Goal: Check status: Check status

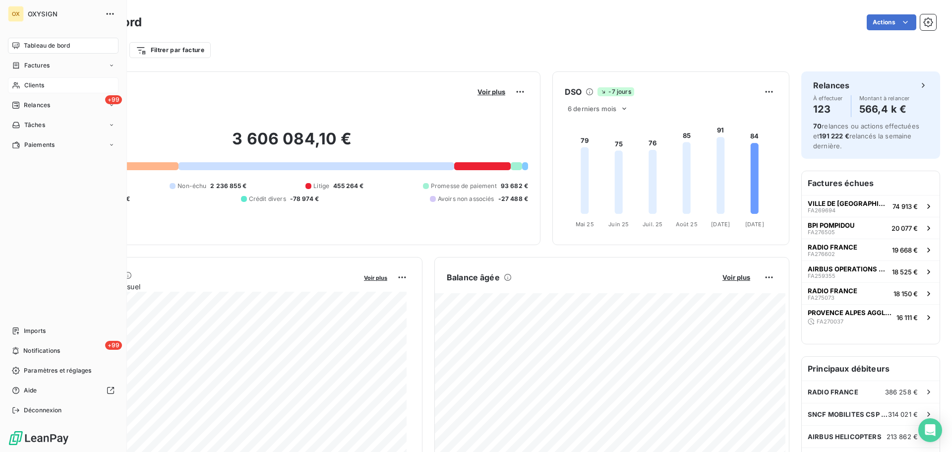
click at [32, 84] on span "Clients" at bounding box center [34, 85] width 20 height 9
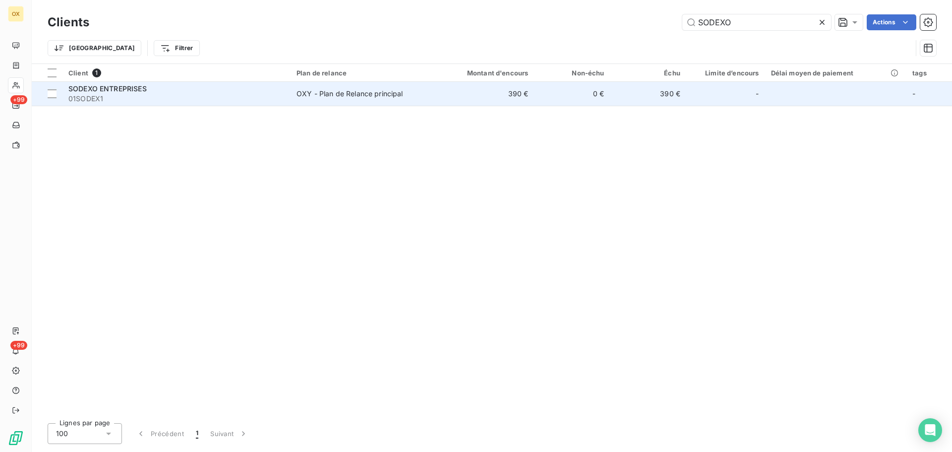
type input "SODEXO"
click at [156, 89] on div "SODEXO ENTREPRISES" at bounding box center [176, 89] width 216 height 10
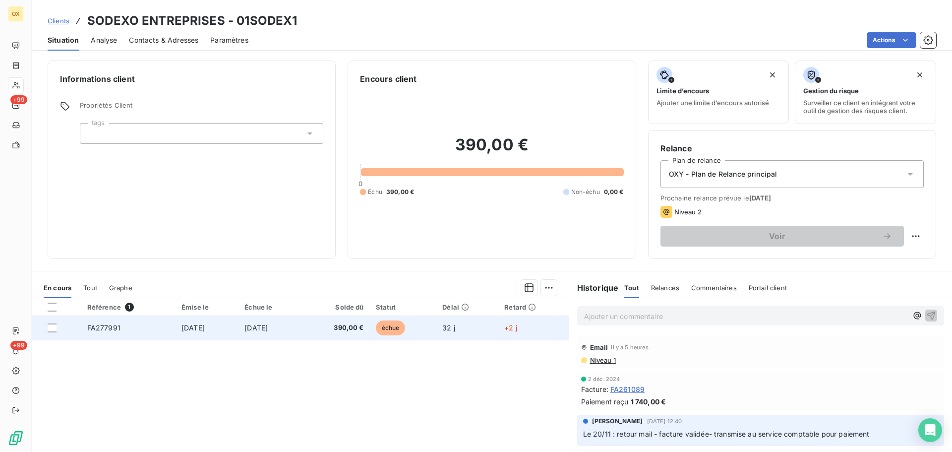
click at [109, 329] on span "FA277991" at bounding box center [103, 327] width 33 height 8
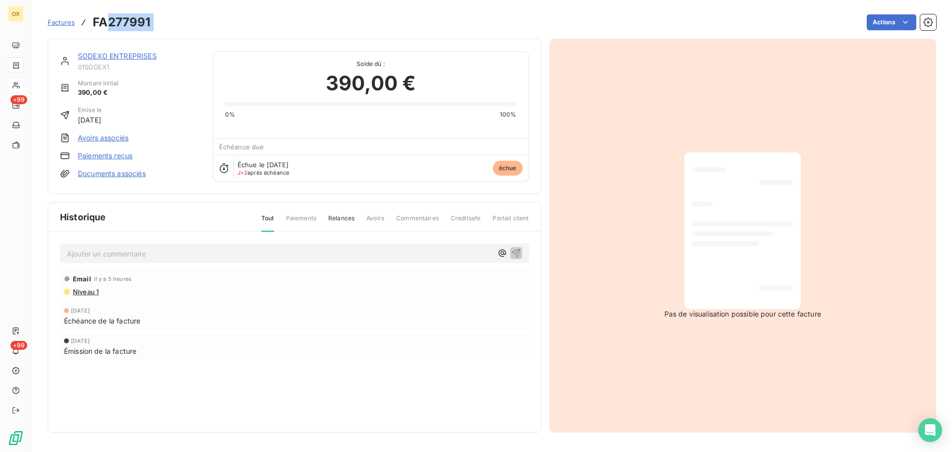
drag, startPoint x: 154, startPoint y: 20, endPoint x: 106, endPoint y: 23, distance: 48.2
click at [106, 23] on div "Factures FA277991 Actions" at bounding box center [492, 22] width 889 height 21
copy section "277991 Actions"
click at [125, 56] on link "SODEXO ENTREPRISES" at bounding box center [117, 56] width 79 height 8
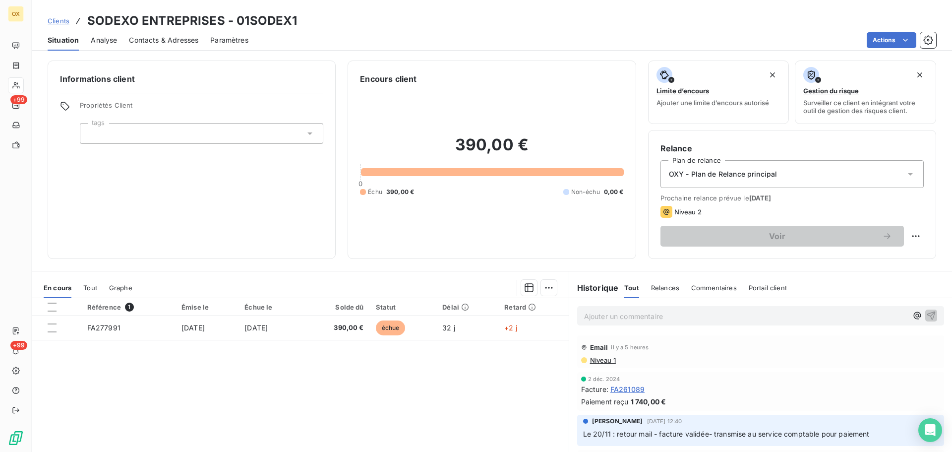
click at [169, 43] on span "Contacts & Adresses" at bounding box center [163, 40] width 69 height 10
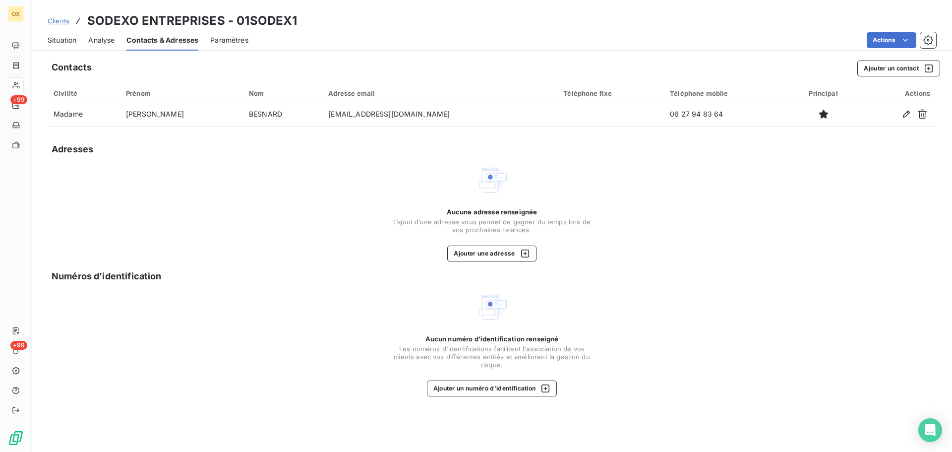
click at [68, 44] on span "Situation" at bounding box center [62, 40] width 29 height 10
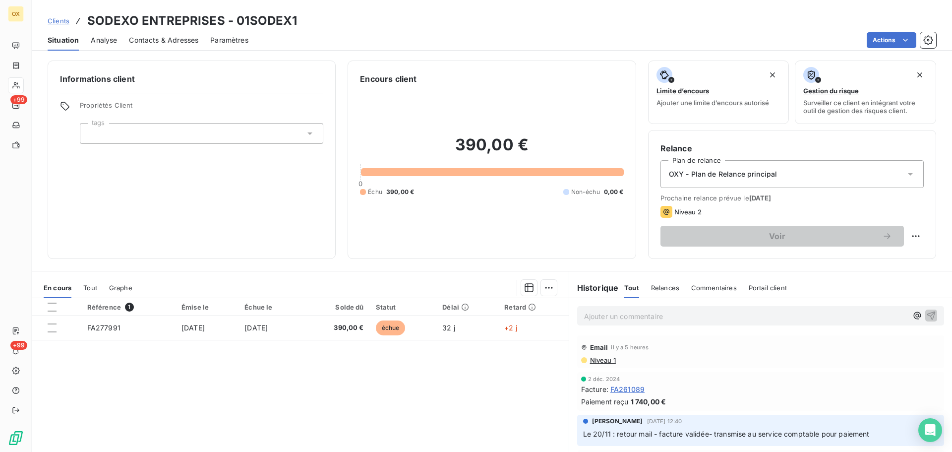
click at [646, 316] on p "Ajouter un commentaire ﻿" at bounding box center [745, 316] width 323 height 12
click at [640, 314] on p "Ajouter un commentaire ﻿" at bounding box center [745, 316] width 323 height 12
click at [927, 313] on icon "button" at bounding box center [932, 315] width 10 height 10
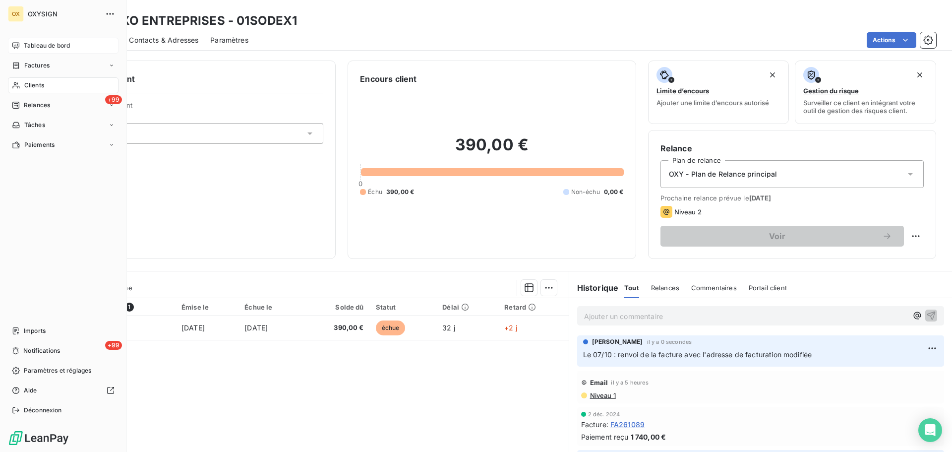
click at [56, 47] on span "Tableau de bord" at bounding box center [47, 45] width 46 height 9
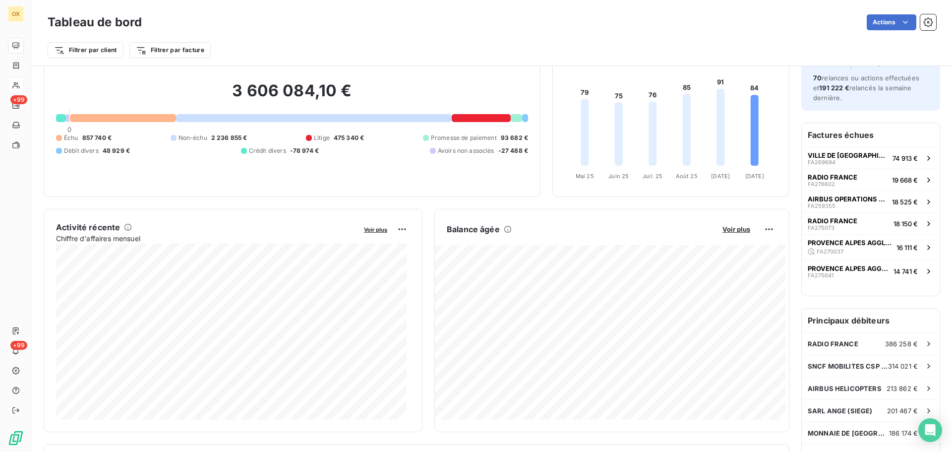
scroll to position [50, 0]
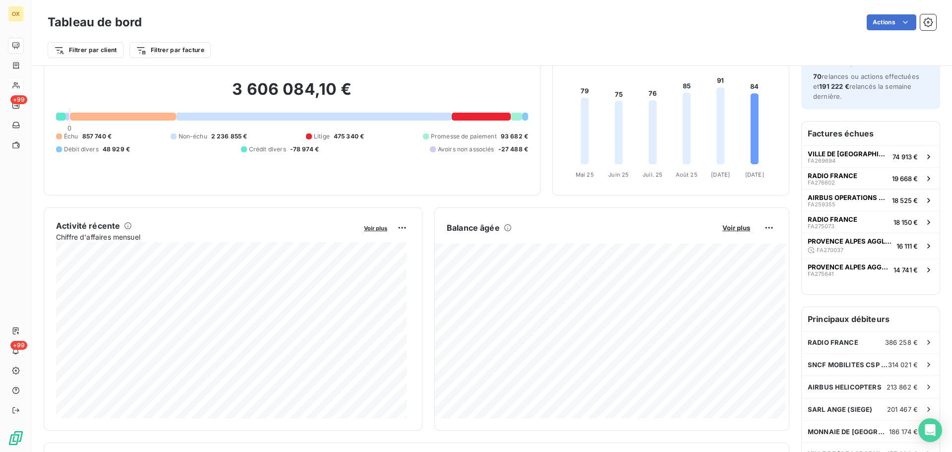
drag, startPoint x: 530, startPoint y: 35, endPoint x: 571, endPoint y: 45, distance: 42.5
click at [530, 35] on div "Filtrer par client Filtrer par facture" at bounding box center [492, 46] width 889 height 27
click at [674, 48] on div "Filtrer par client Filtrer par facture" at bounding box center [492, 50] width 889 height 19
click at [803, 52] on div "Filtrer par client Filtrer par facture" at bounding box center [492, 50] width 889 height 19
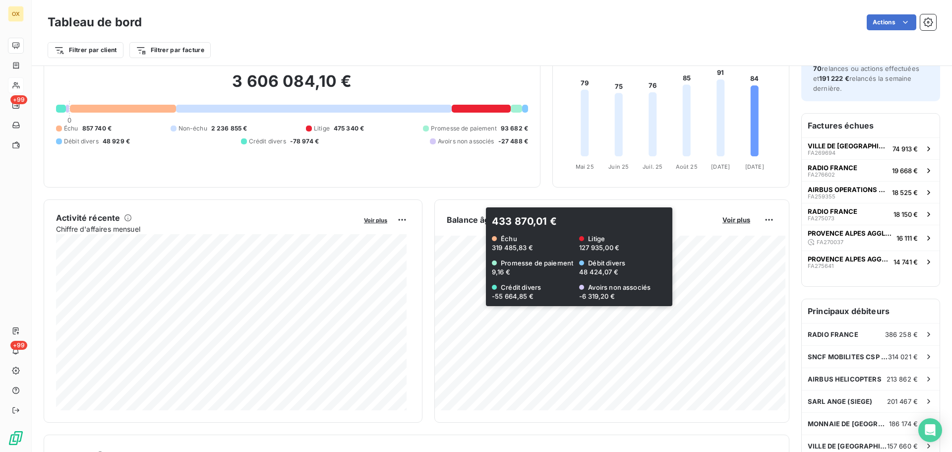
scroll to position [0, 0]
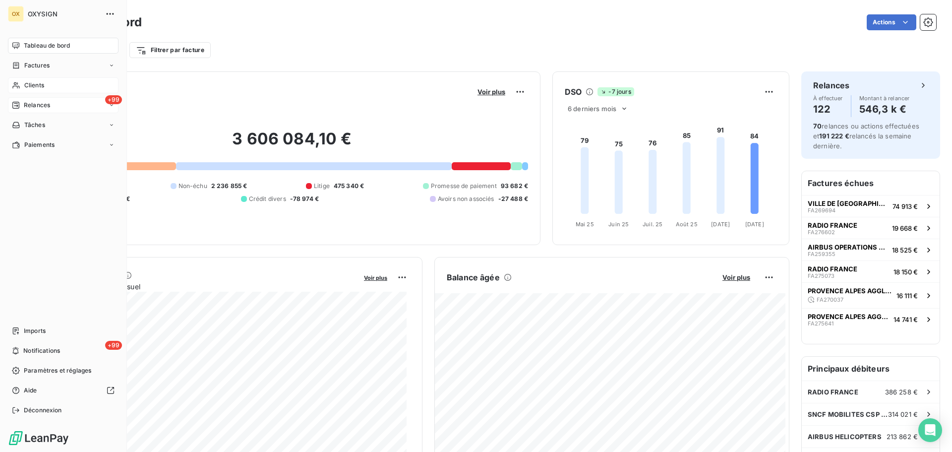
click at [29, 103] on span "Relances" at bounding box center [37, 105] width 26 height 9
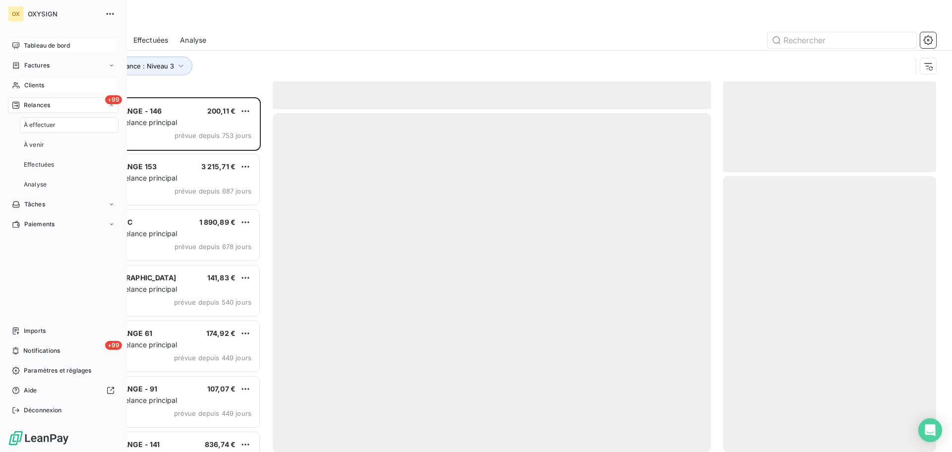
scroll to position [347, 206]
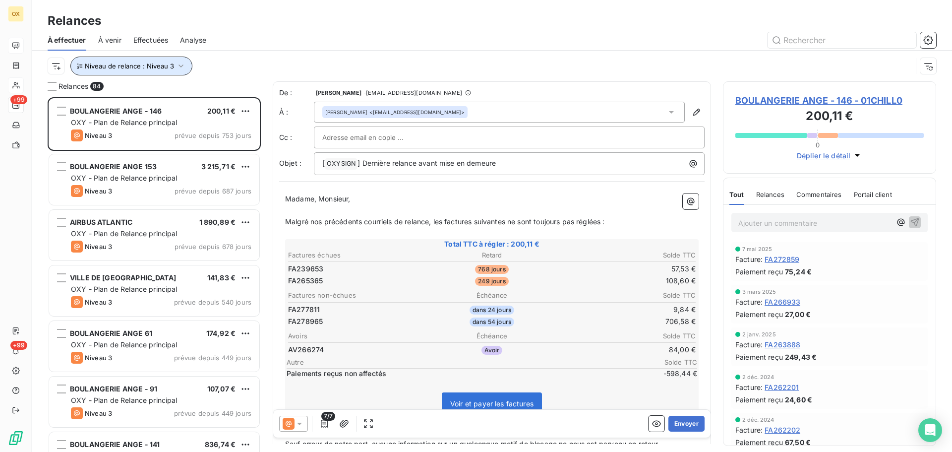
click at [107, 65] on span "Niveau de relance : Niveau 3" at bounding box center [129, 66] width 89 height 8
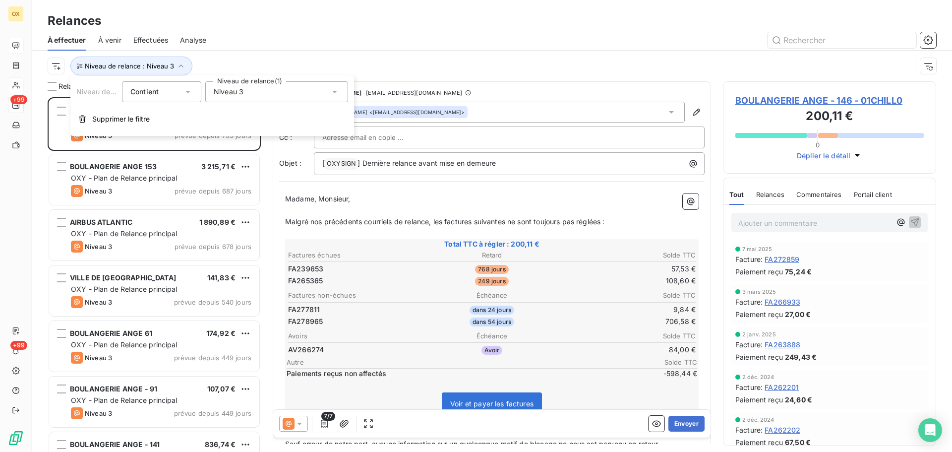
click at [256, 96] on div "Niveau 3" at bounding box center [276, 91] width 143 height 21
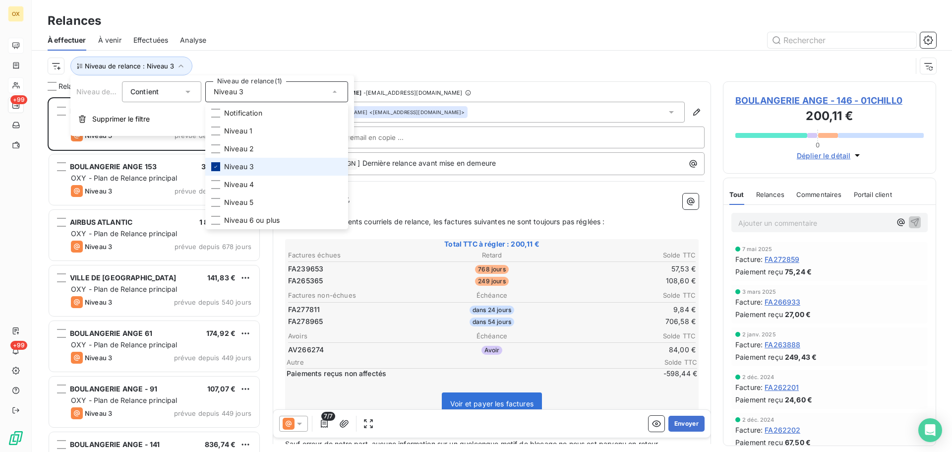
click at [217, 168] on icon at bounding box center [216, 167] width 6 height 6
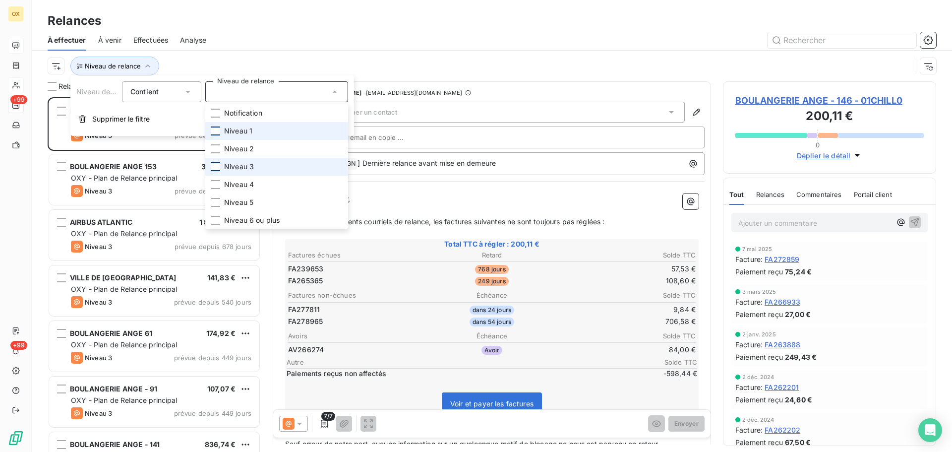
click at [219, 132] on div at bounding box center [215, 130] width 9 height 9
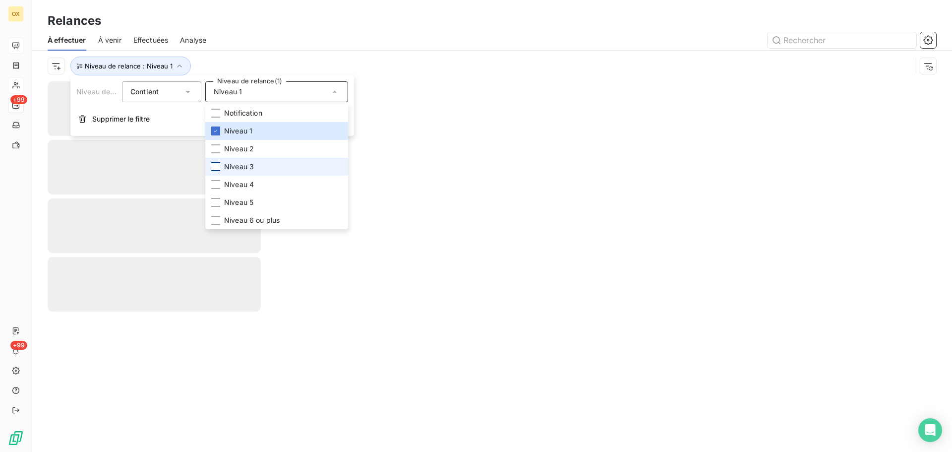
click at [266, 41] on div at bounding box center [577, 40] width 718 height 16
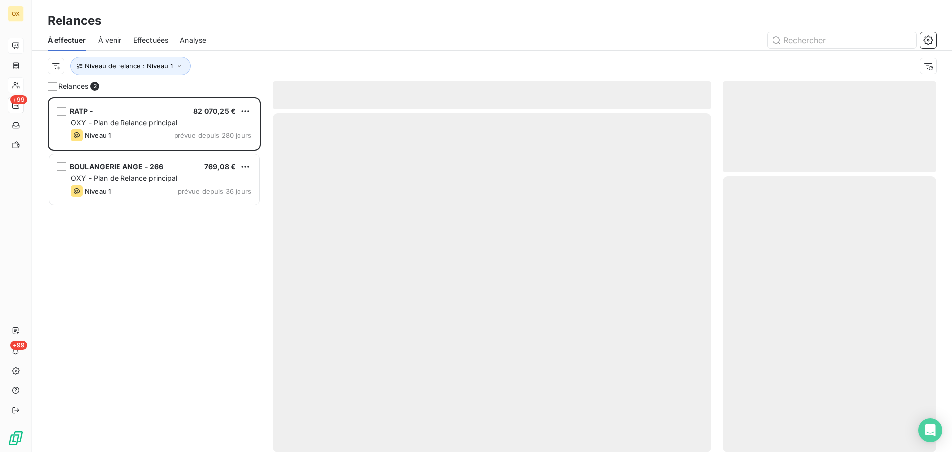
scroll to position [347, 206]
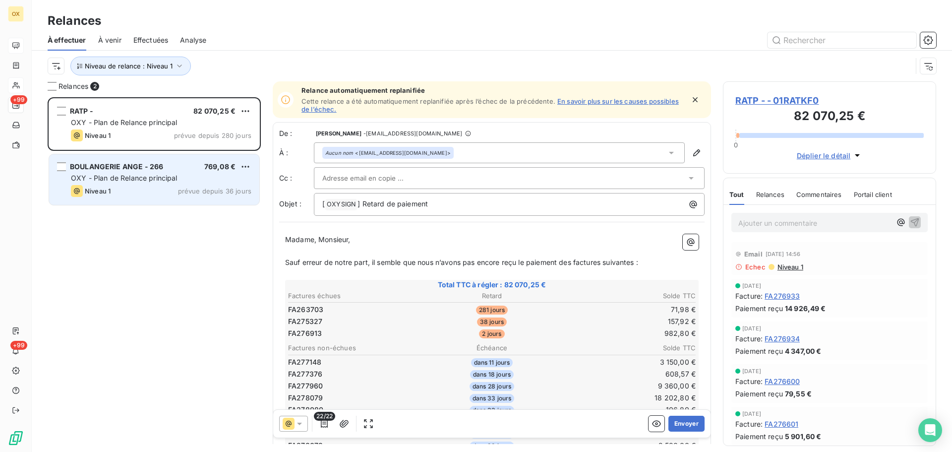
click at [178, 180] on div "OXY - Plan de Relance principal" at bounding box center [161, 178] width 181 height 10
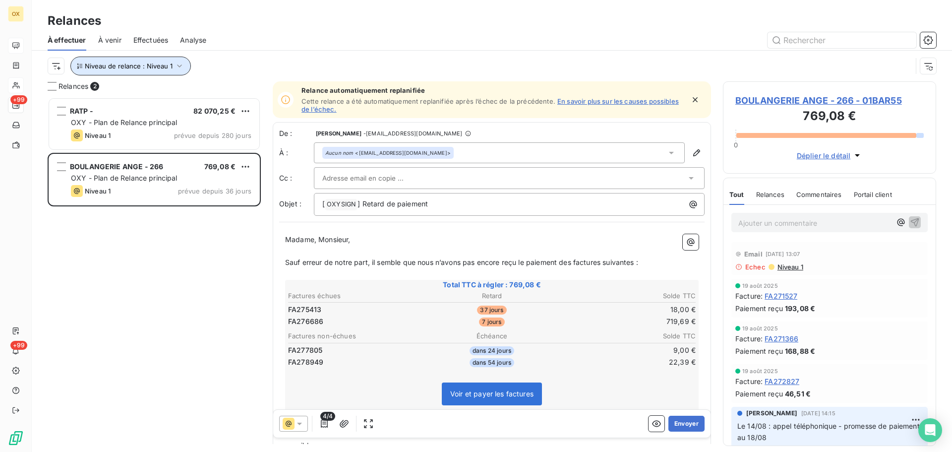
click at [162, 69] on button "Niveau de relance : Niveau 1" at bounding box center [130, 66] width 121 height 19
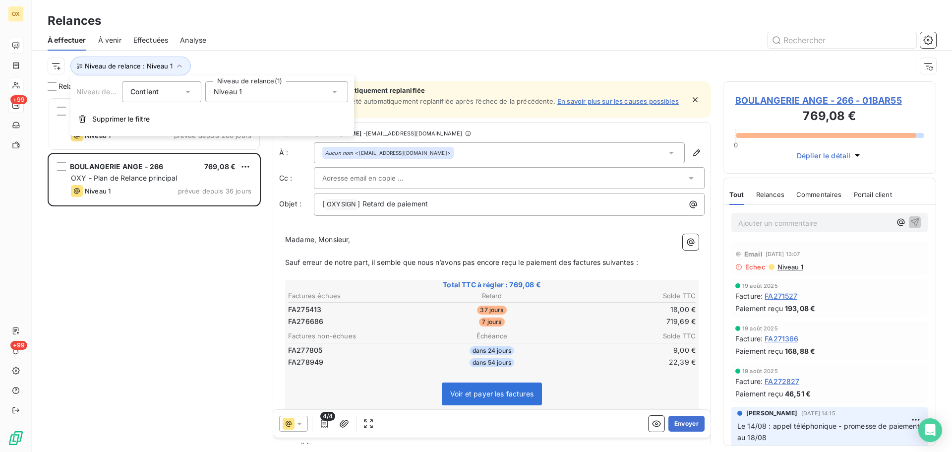
click at [235, 92] on span "Niveau 1" at bounding box center [228, 92] width 28 height 10
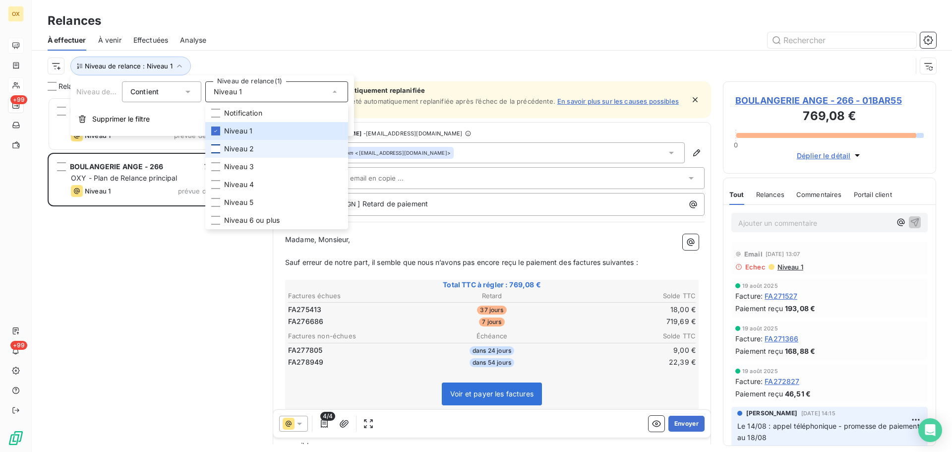
click at [216, 152] on div at bounding box center [215, 148] width 9 height 9
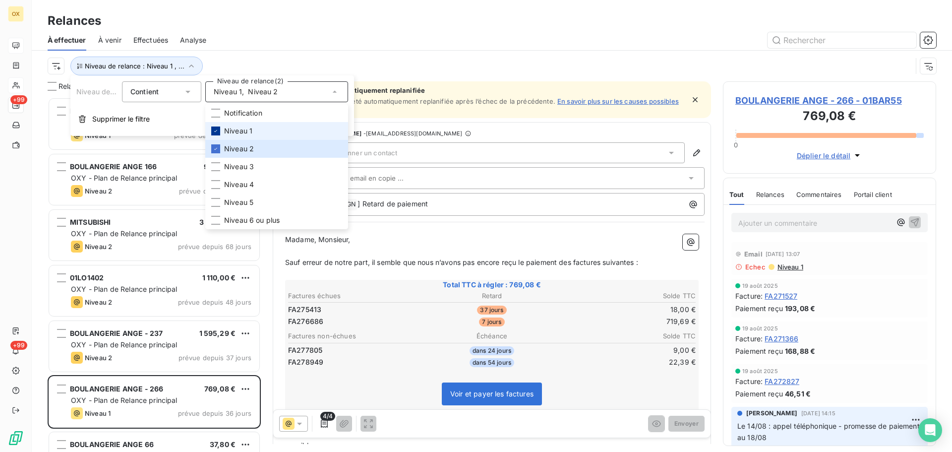
click at [214, 132] on icon at bounding box center [216, 131] width 6 height 6
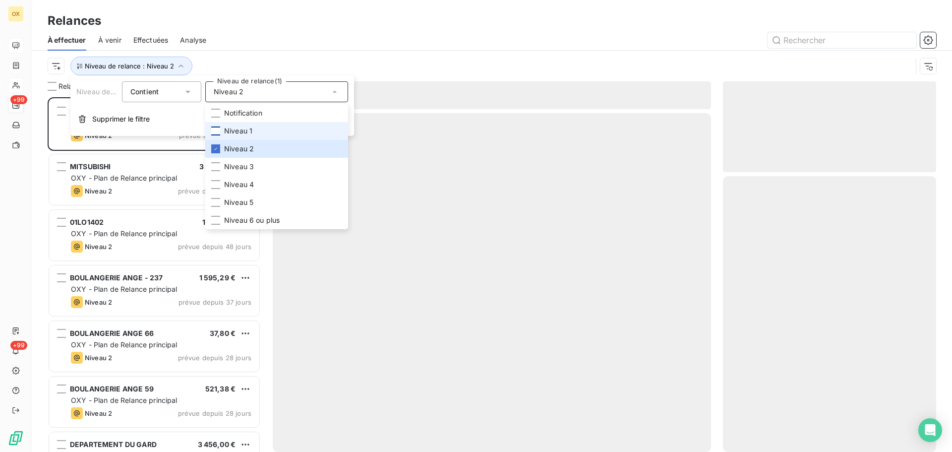
click at [264, 55] on div "Niveau de relance : Niveau 2" at bounding box center [492, 66] width 889 height 31
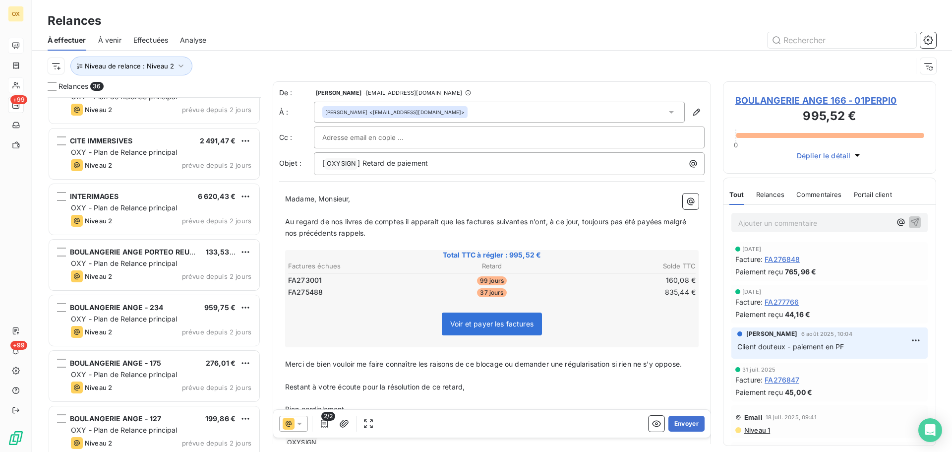
scroll to position [695, 0]
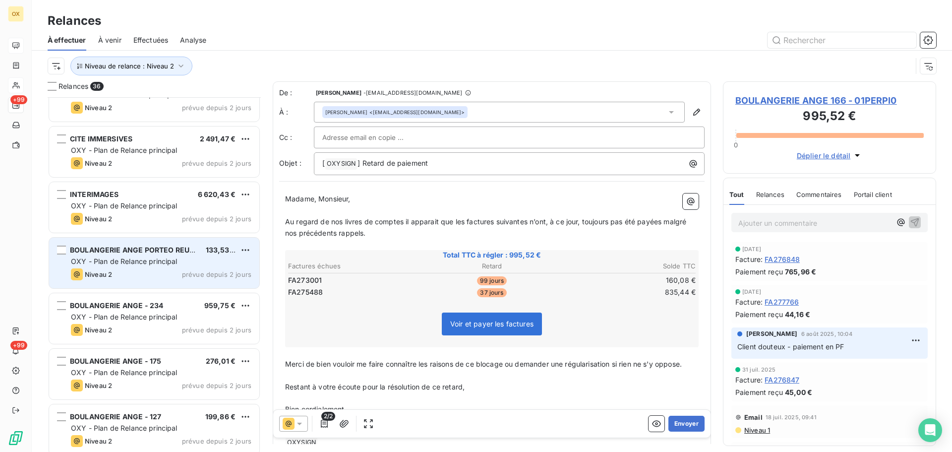
click at [178, 274] on div "Niveau 2 prévue depuis 2 jours" at bounding box center [161, 274] width 181 height 12
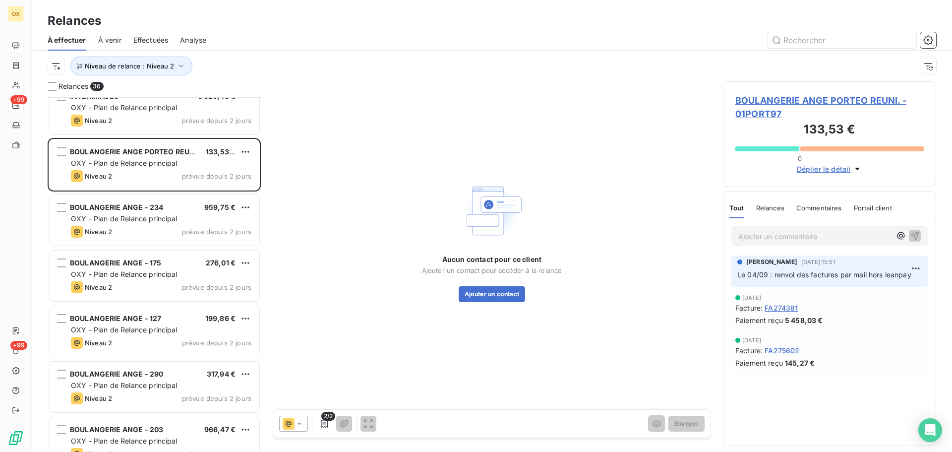
scroll to position [794, 0]
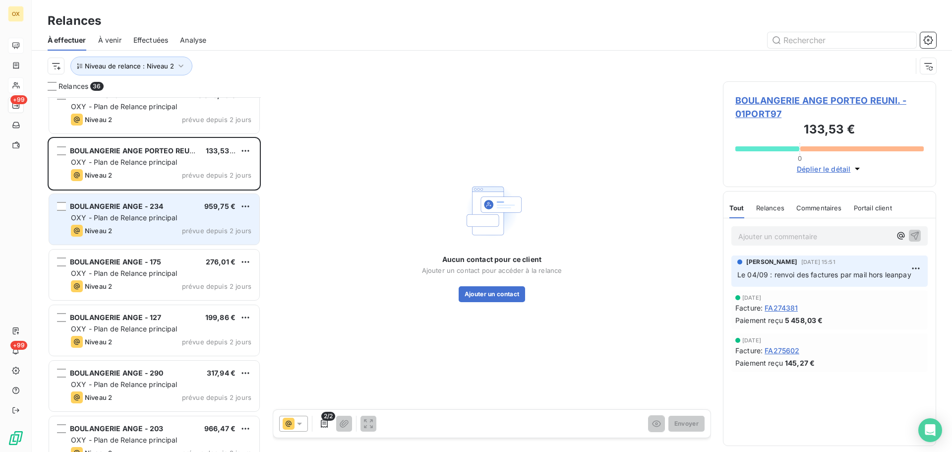
click at [188, 217] on div "OXY - Plan de Relance principal" at bounding box center [161, 218] width 181 height 10
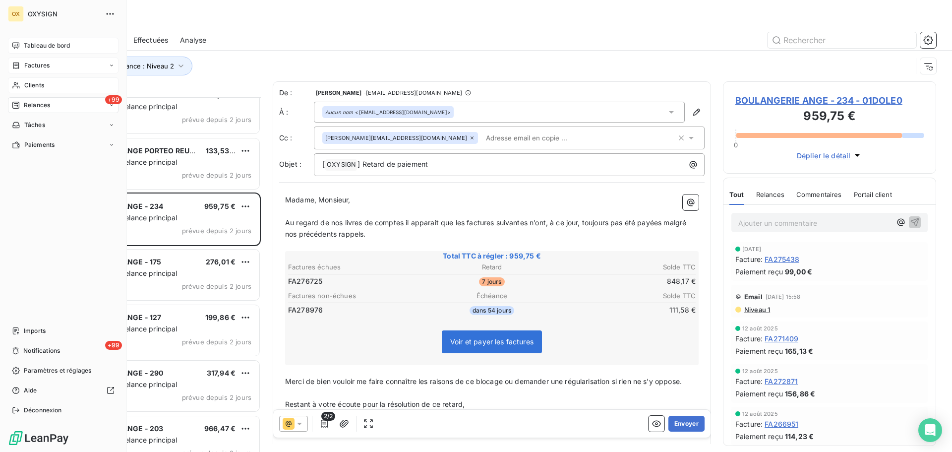
click at [27, 64] on span "Factures" at bounding box center [36, 65] width 25 height 9
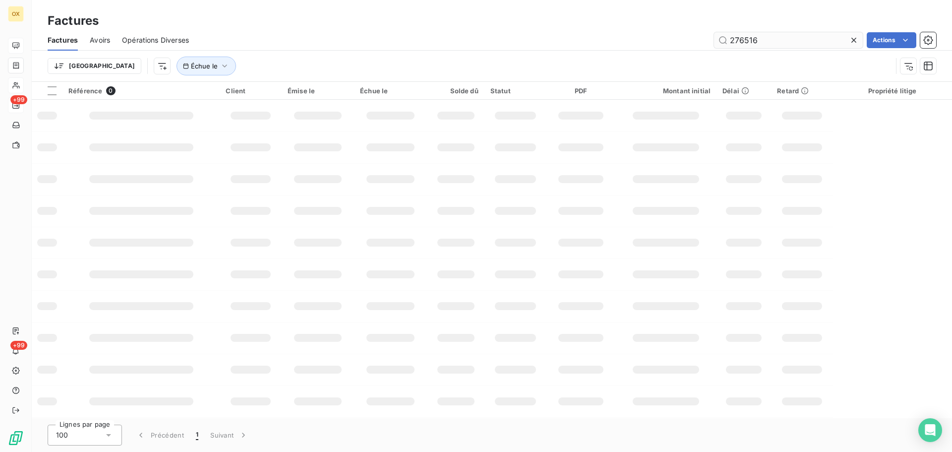
drag, startPoint x: 759, startPoint y: 46, endPoint x: 729, endPoint y: 47, distance: 29.8
click at [729, 47] on input "276516" at bounding box center [788, 40] width 149 height 16
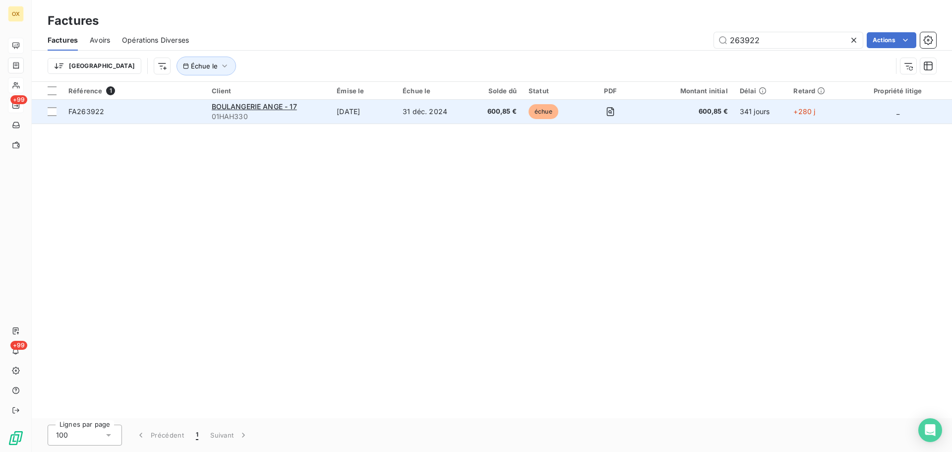
type input "263922"
click at [90, 114] on span "FA263922" at bounding box center [86, 111] width 36 height 8
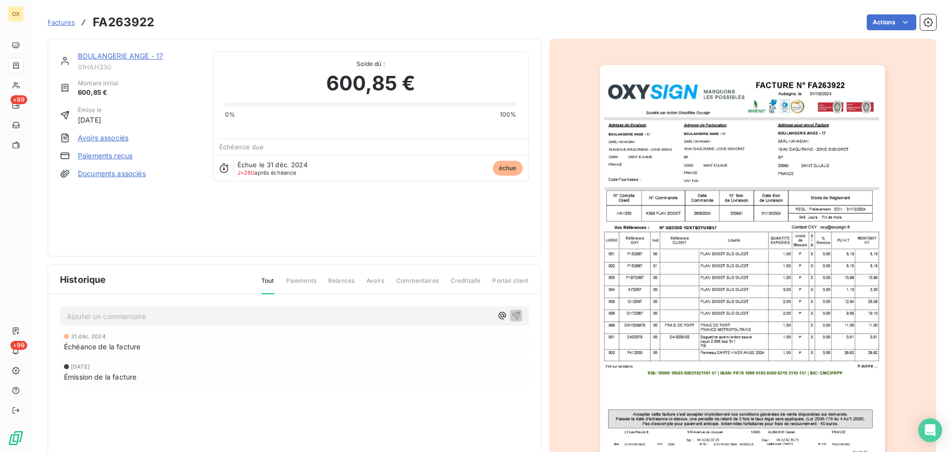
click at [690, 183] on img "button" at bounding box center [742, 267] width 285 height 404
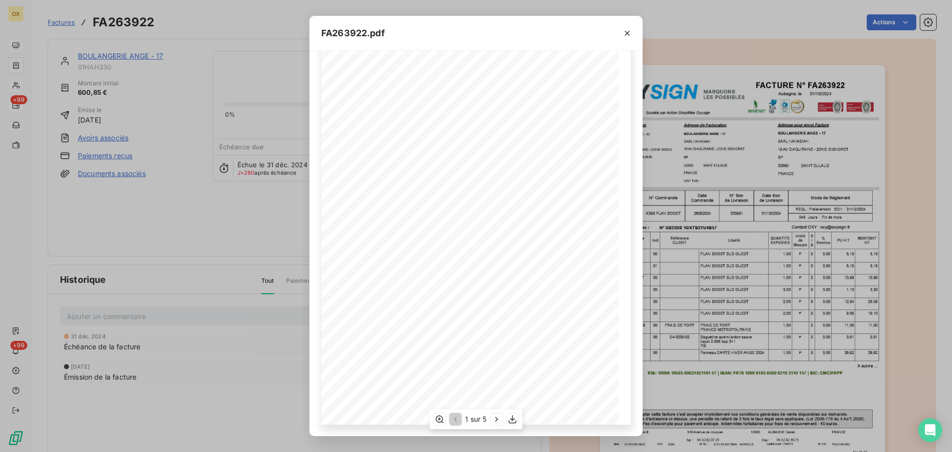
scroll to position [59, 0]
click at [500, 418] on icon "button" at bounding box center [497, 419] width 10 height 10
click at [500, 417] on icon "button" at bounding box center [498, 419] width 10 height 10
drag, startPoint x: 628, startPoint y: 31, endPoint x: 104, endPoint y: 55, distance: 525.4
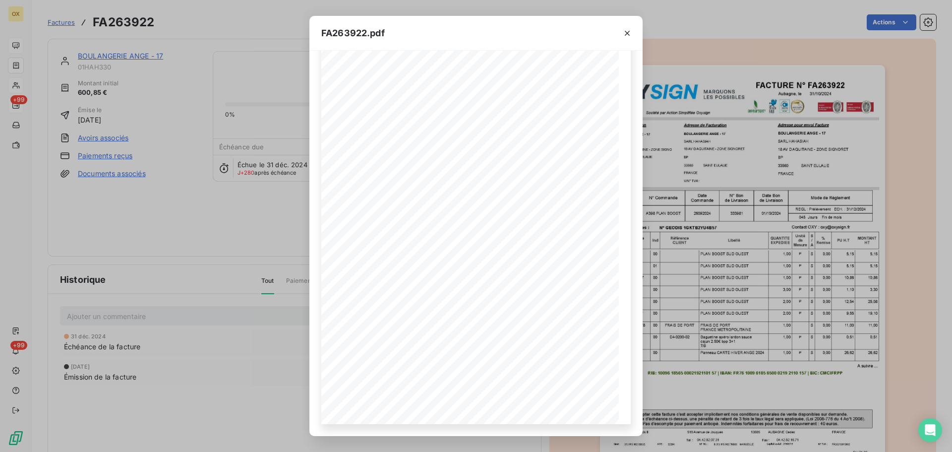
click at [628, 30] on icon "button" at bounding box center [628, 33] width 10 height 10
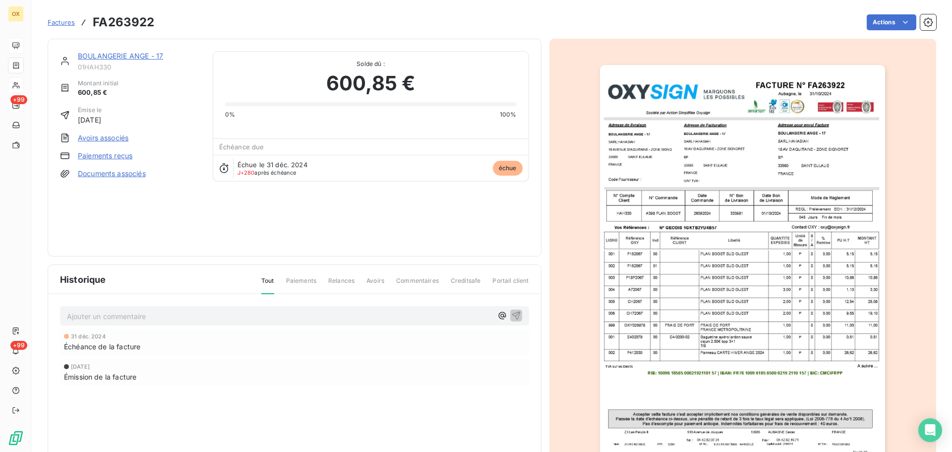
click at [113, 56] on link "BOULANGERIE ANGE - 17" at bounding box center [120, 56] width 85 height 8
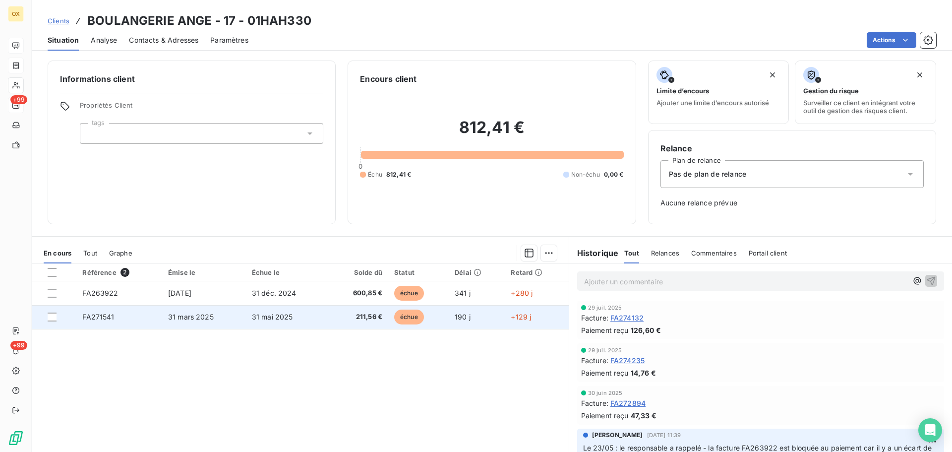
click at [252, 324] on td "31 mai 2025" at bounding box center [287, 317] width 82 height 24
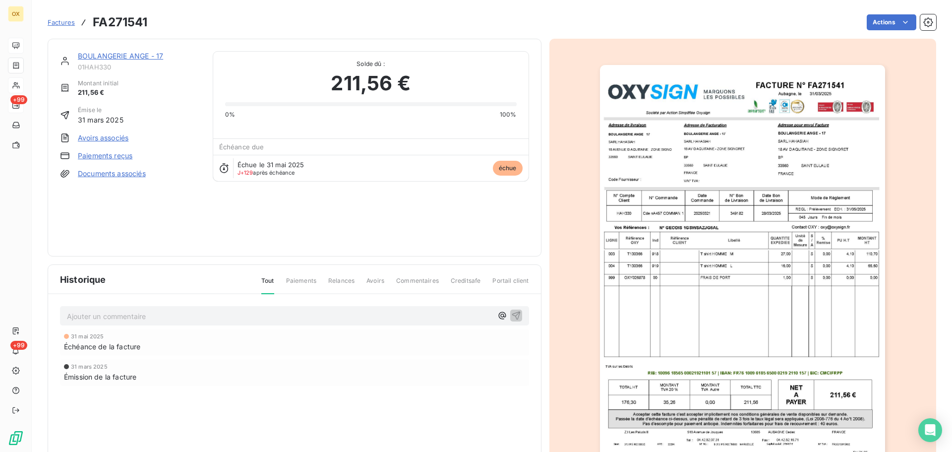
click at [692, 162] on img "button" at bounding box center [742, 267] width 285 height 404
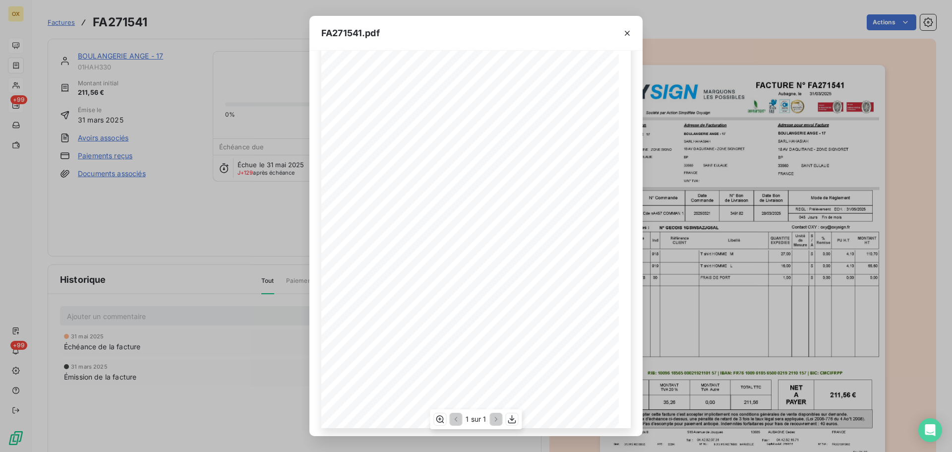
scroll to position [59, 0]
click at [625, 32] on icon "button" at bounding box center [628, 33] width 10 height 10
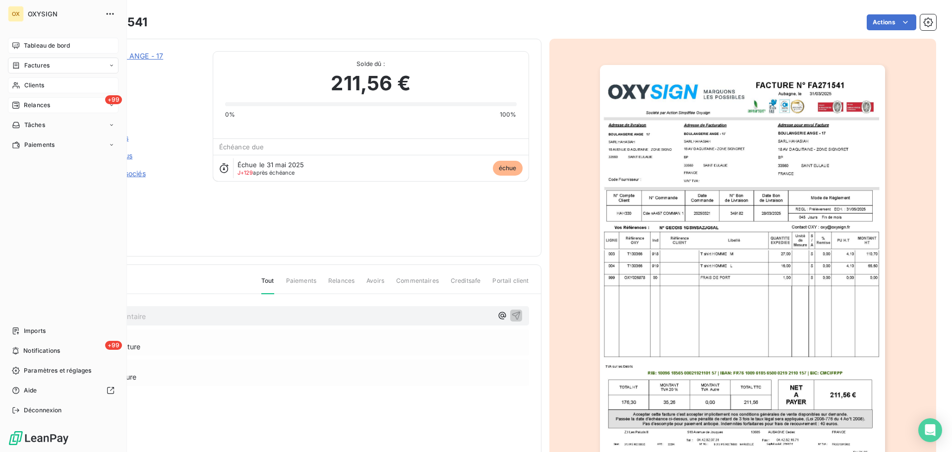
click at [26, 85] on span "Clients" at bounding box center [34, 85] width 20 height 9
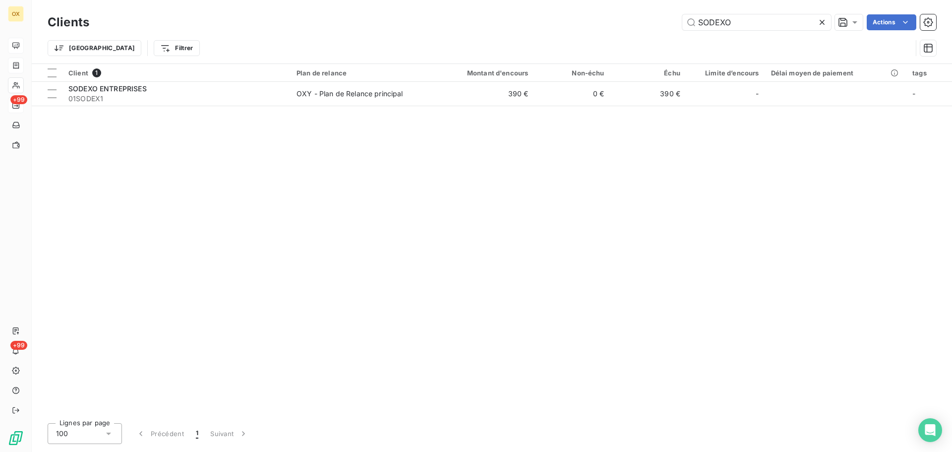
drag, startPoint x: 754, startPoint y: 17, endPoint x: 668, endPoint y: 26, distance: 87.3
click at [668, 26] on div "SODEXO Actions" at bounding box center [518, 22] width 835 height 16
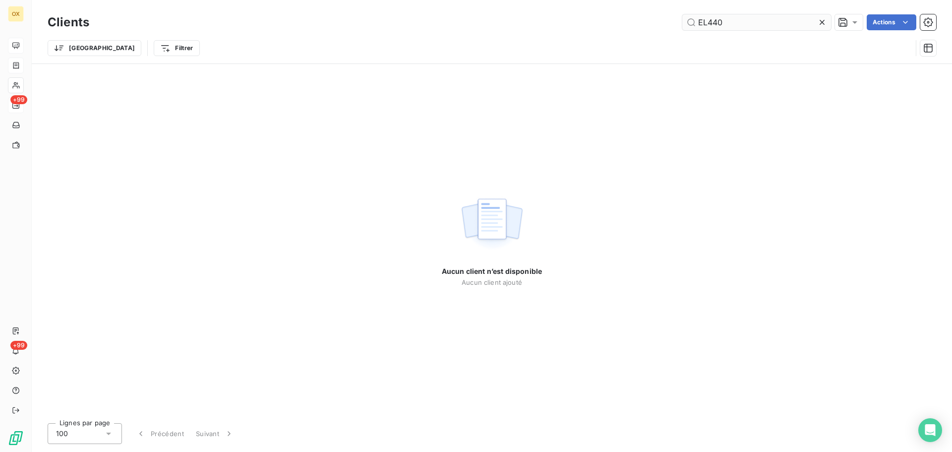
click at [701, 27] on input "EL440" at bounding box center [757, 22] width 149 height 16
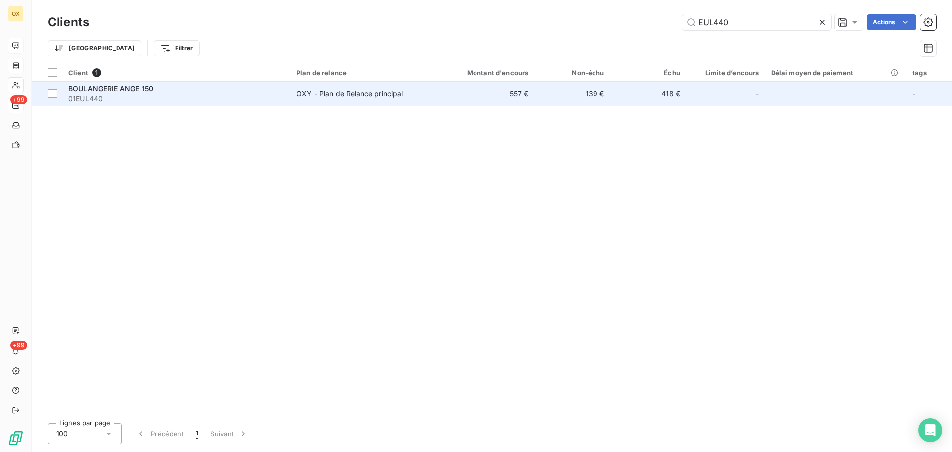
type input "EUL440"
click at [96, 97] on span "01EUL440" at bounding box center [176, 99] width 216 height 10
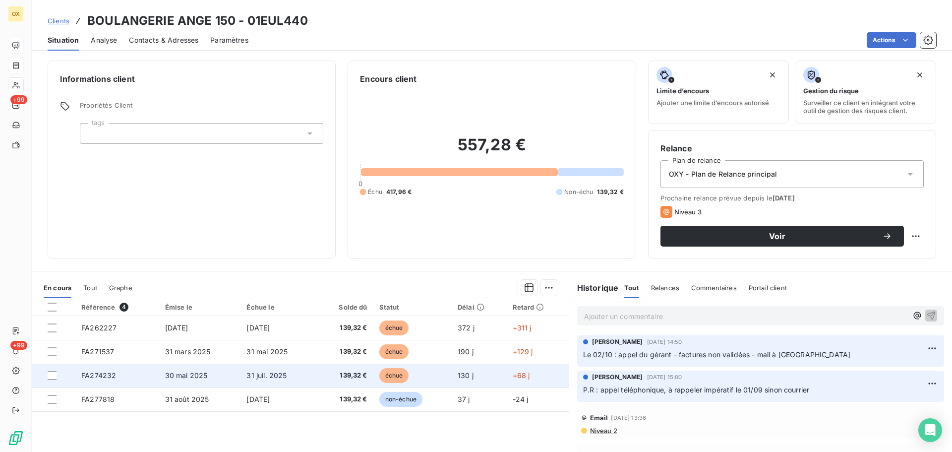
click at [292, 378] on td "31 juil. 2025" at bounding box center [278, 376] width 75 height 24
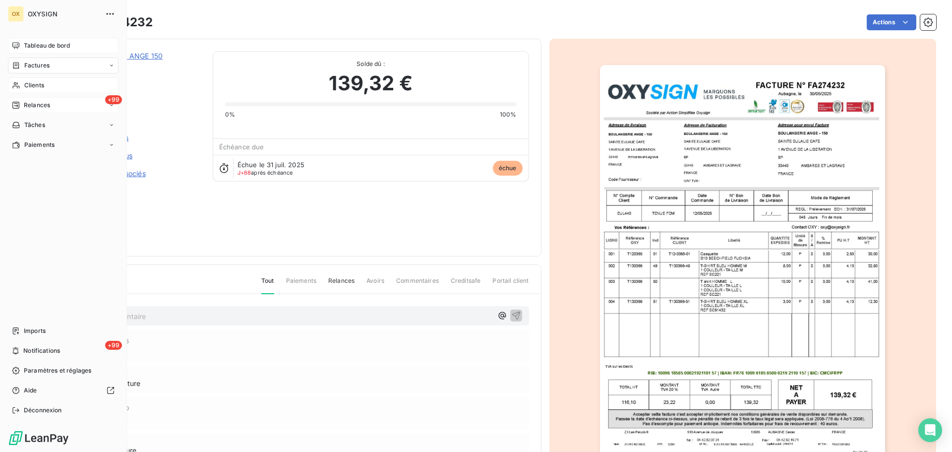
drag, startPoint x: 52, startPoint y: 87, endPoint x: 87, endPoint y: 87, distance: 35.7
click at [52, 86] on div "Clients" at bounding box center [63, 85] width 111 height 16
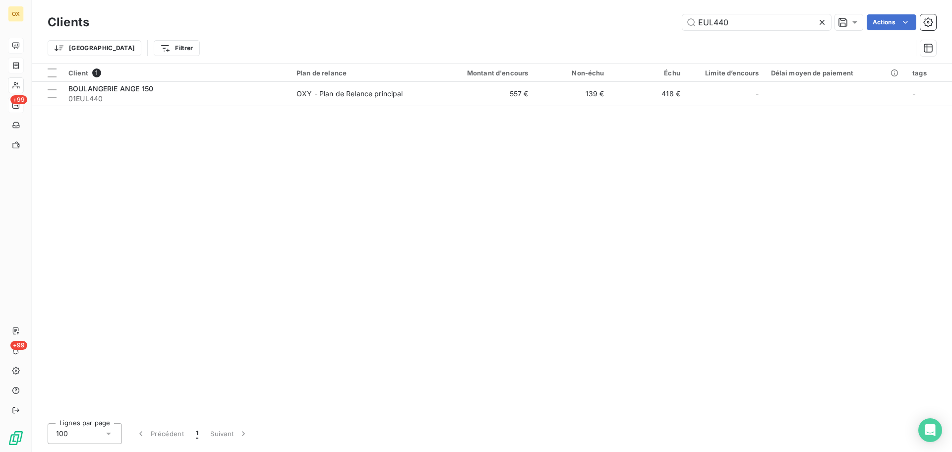
drag, startPoint x: 750, startPoint y: 21, endPoint x: 614, endPoint y: 25, distance: 136.0
click at [621, 31] on div "Clients EUL440 Actions" at bounding box center [492, 22] width 889 height 21
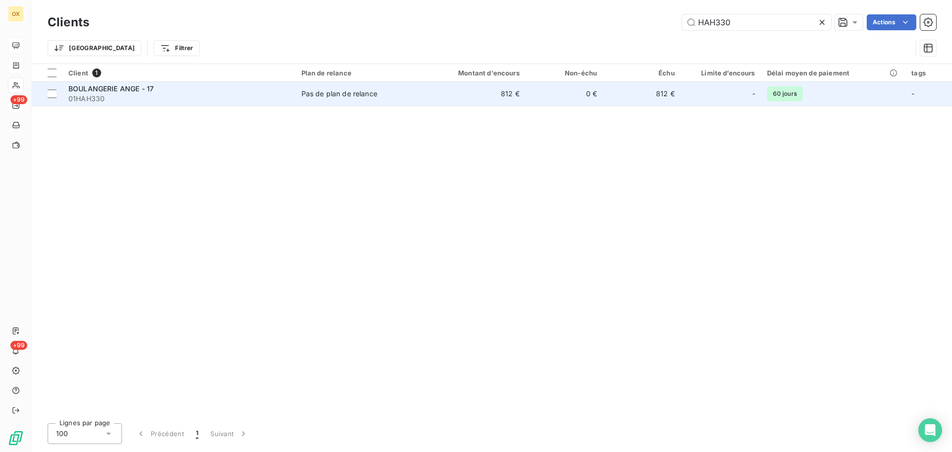
type input "HAH330"
click at [80, 101] on span "01HAH330" at bounding box center [178, 99] width 221 height 10
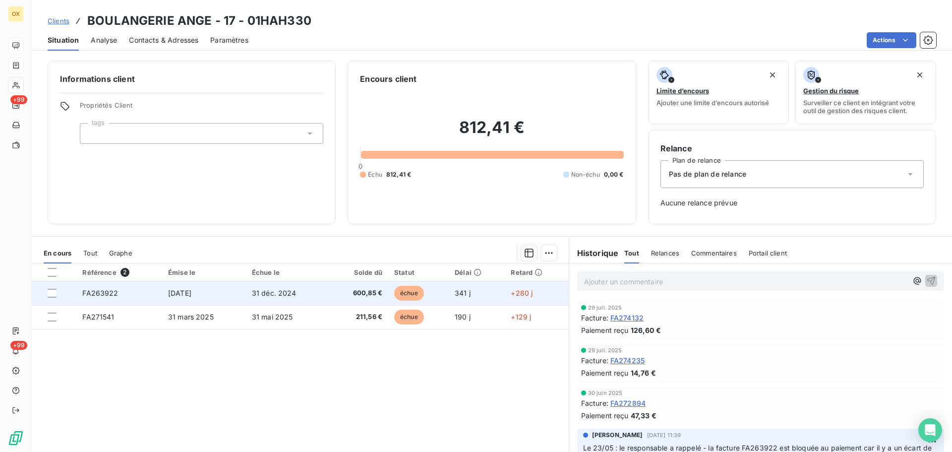
click at [182, 290] on span "[DATE]" at bounding box center [179, 293] width 23 height 8
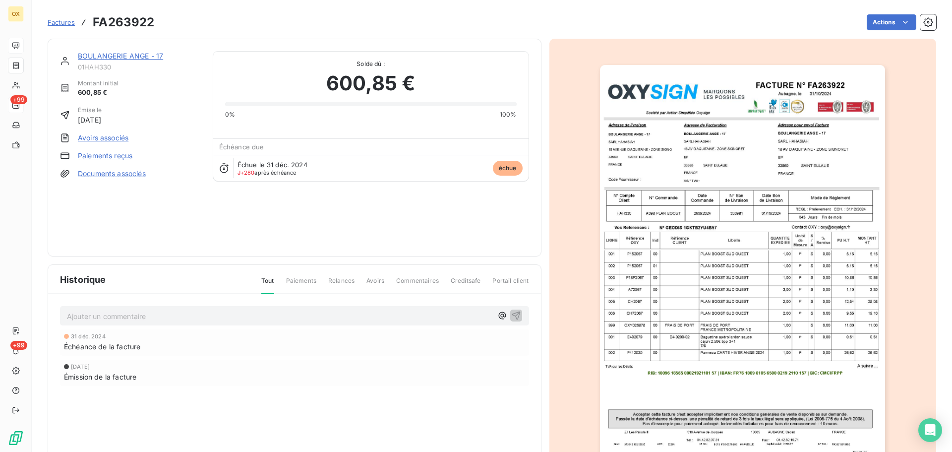
click at [654, 226] on img "button" at bounding box center [742, 267] width 285 height 404
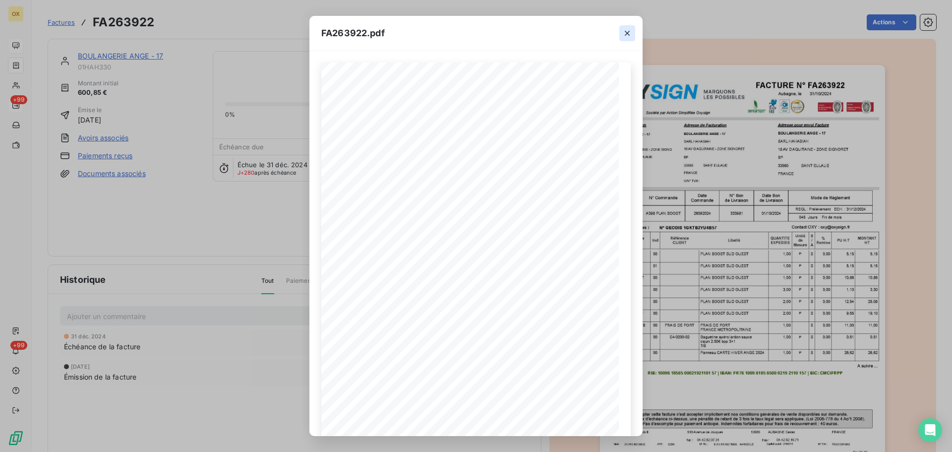
click at [628, 34] on icon "button" at bounding box center [627, 33] width 5 height 5
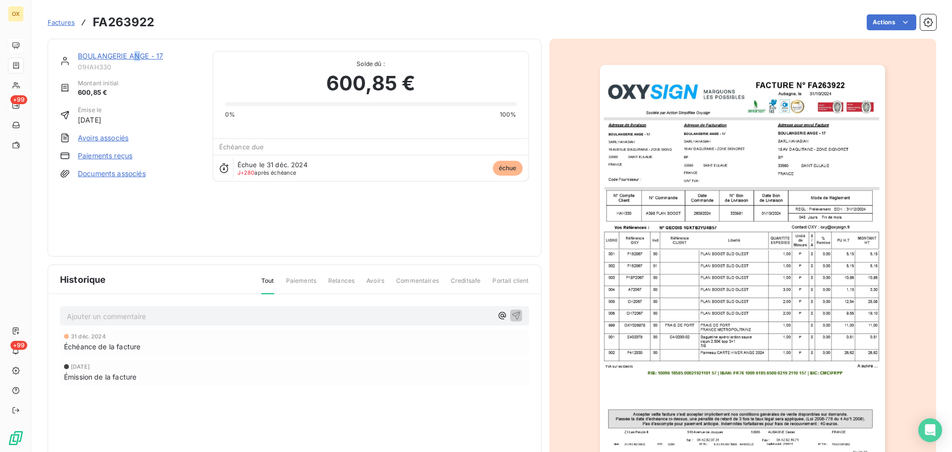
click at [142, 60] on div "BOULANGERIE ANGE - 17" at bounding box center [139, 56] width 123 height 10
click at [107, 54] on link "BOULANGERIE ANGE - 17" at bounding box center [120, 56] width 85 height 8
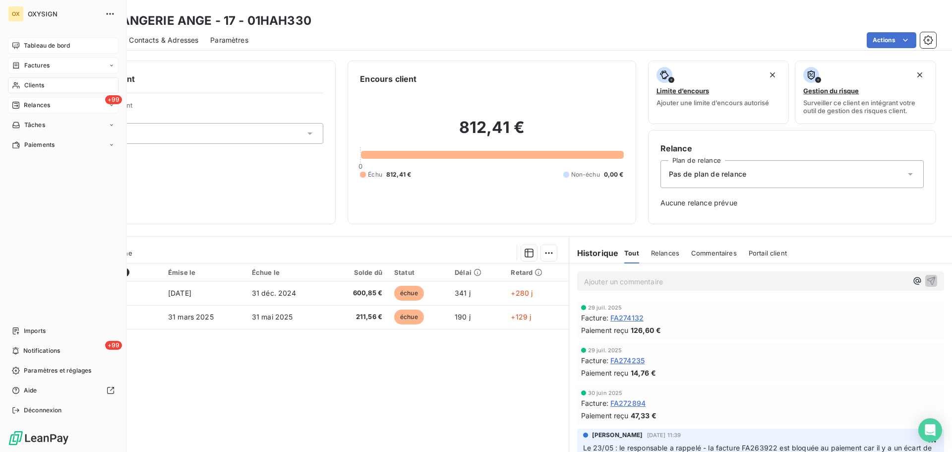
click at [26, 84] on span "Clients" at bounding box center [34, 85] width 20 height 9
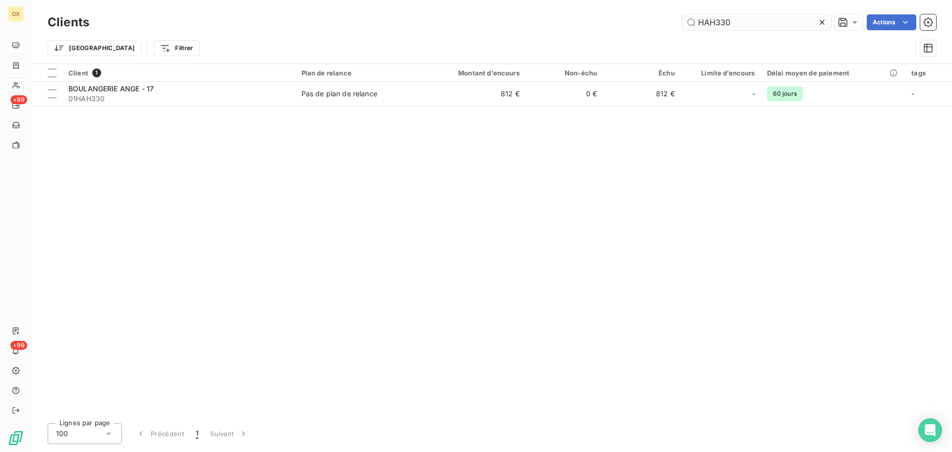
drag, startPoint x: 735, startPoint y: 16, endPoint x: 699, endPoint y: 20, distance: 35.9
click at [699, 20] on input "HAH330" at bounding box center [757, 22] width 149 height 16
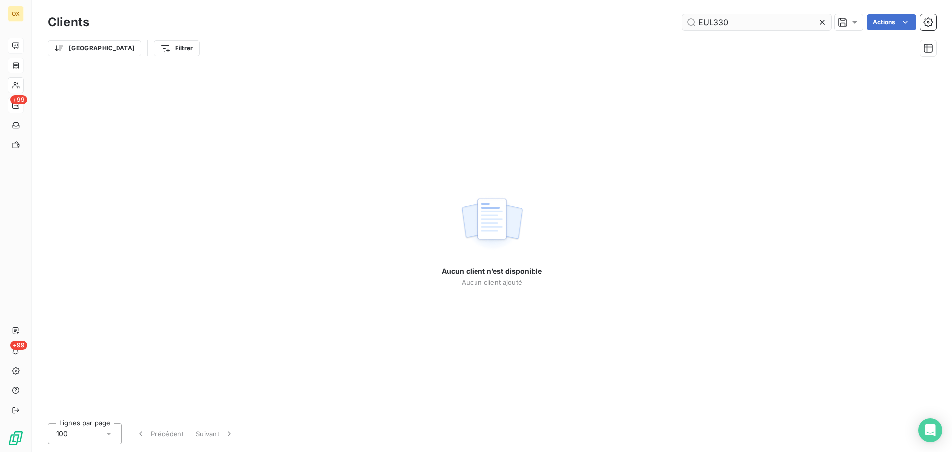
drag, startPoint x: 728, startPoint y: 20, endPoint x: 714, endPoint y: 20, distance: 13.9
click at [714, 20] on input "EUL330" at bounding box center [757, 22] width 149 height 16
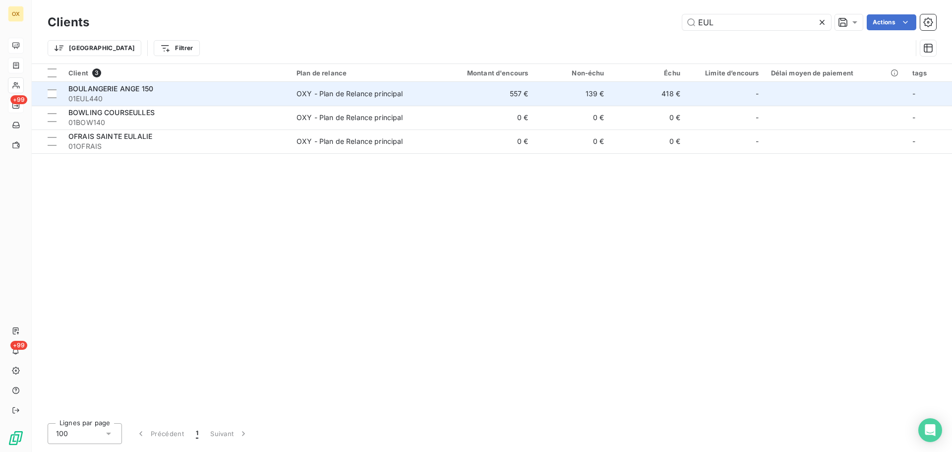
type input "EUL"
click at [218, 96] on span "01EUL440" at bounding box center [176, 99] width 216 height 10
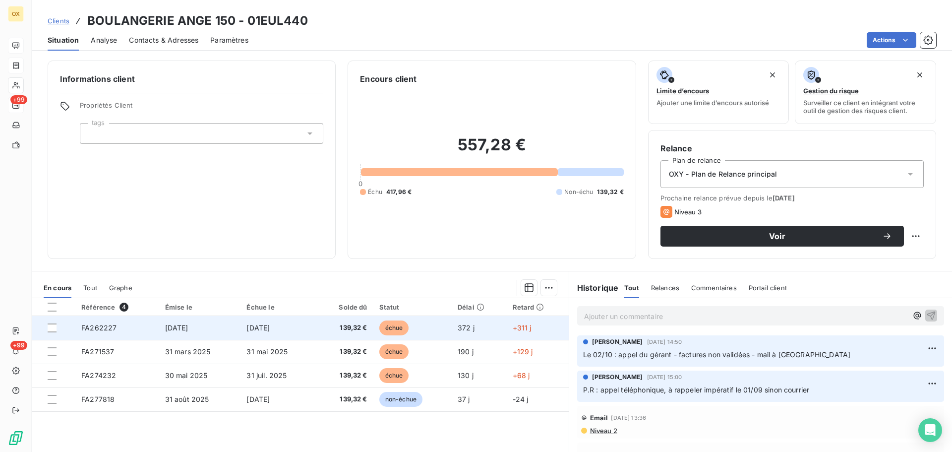
click at [369, 323] on td "139,32 €" at bounding box center [344, 328] width 57 height 24
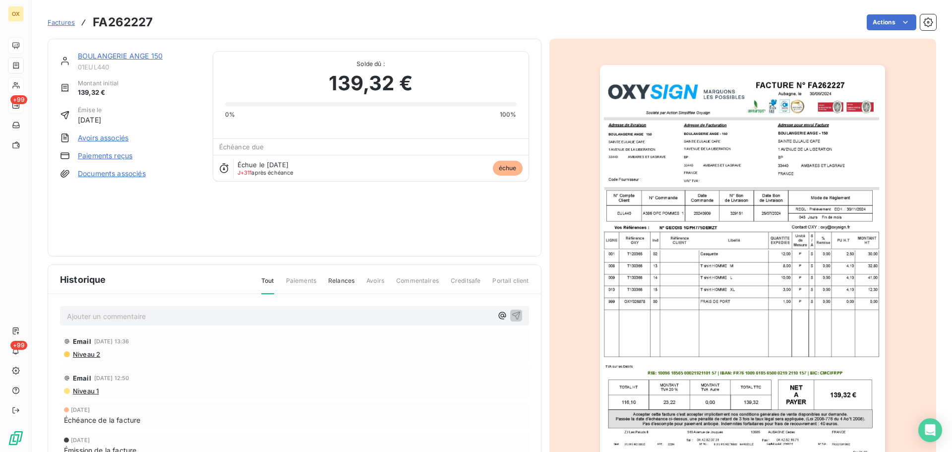
click at [718, 247] on img "button" at bounding box center [742, 267] width 285 height 404
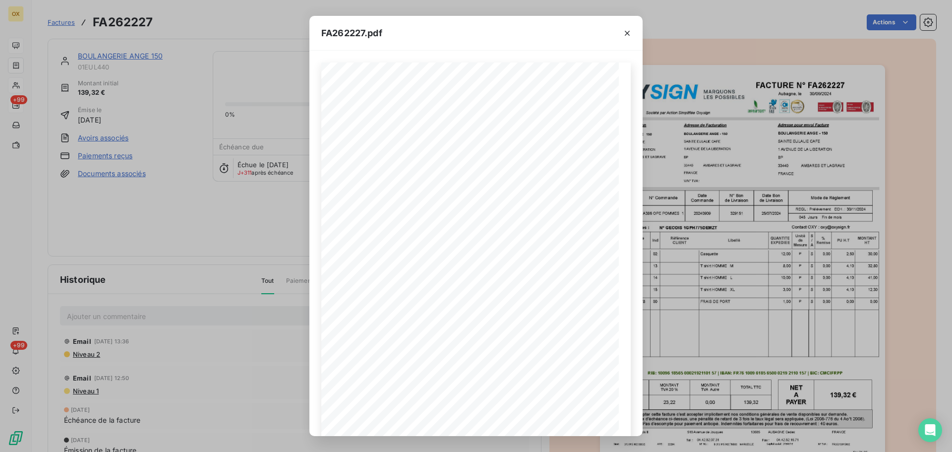
click at [630, 35] on icon "button" at bounding box center [628, 33] width 10 height 10
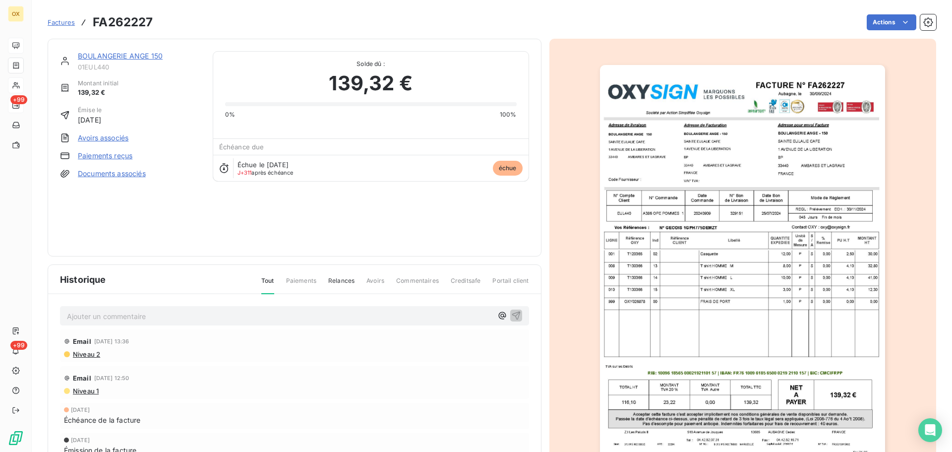
click at [141, 55] on link "BOULANGERIE ANGE 150" at bounding box center [120, 56] width 85 height 8
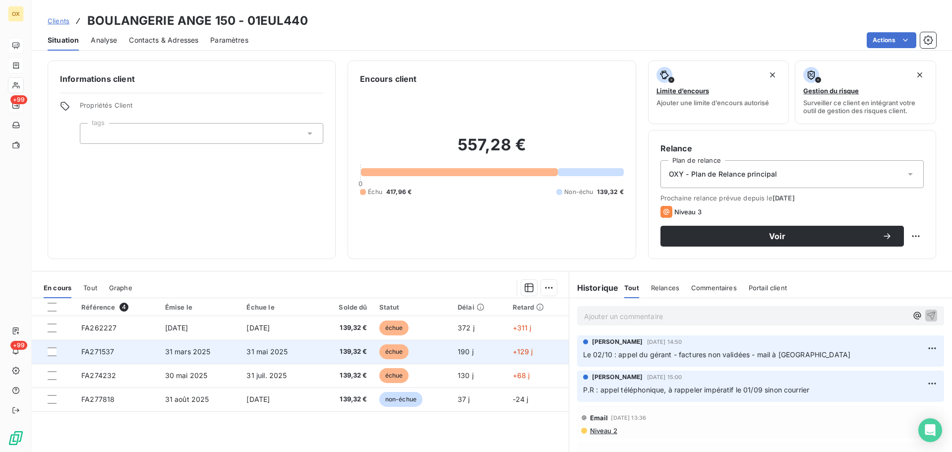
click at [330, 351] on span "139,32 €" at bounding box center [344, 352] width 45 height 10
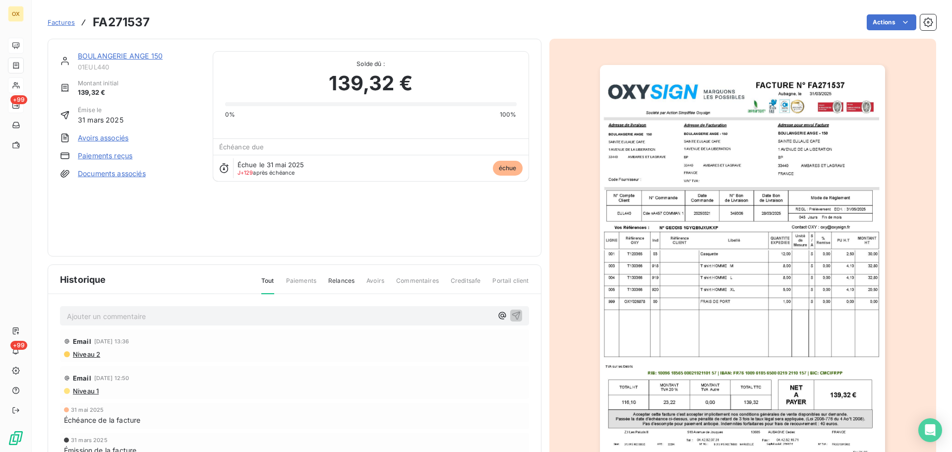
click at [725, 175] on img "button" at bounding box center [742, 267] width 285 height 404
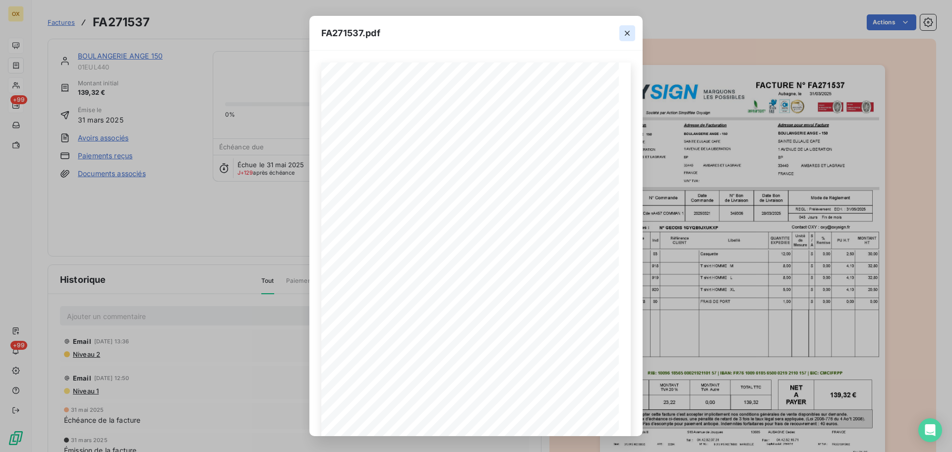
click at [629, 32] on icon "button" at bounding box center [628, 33] width 10 height 10
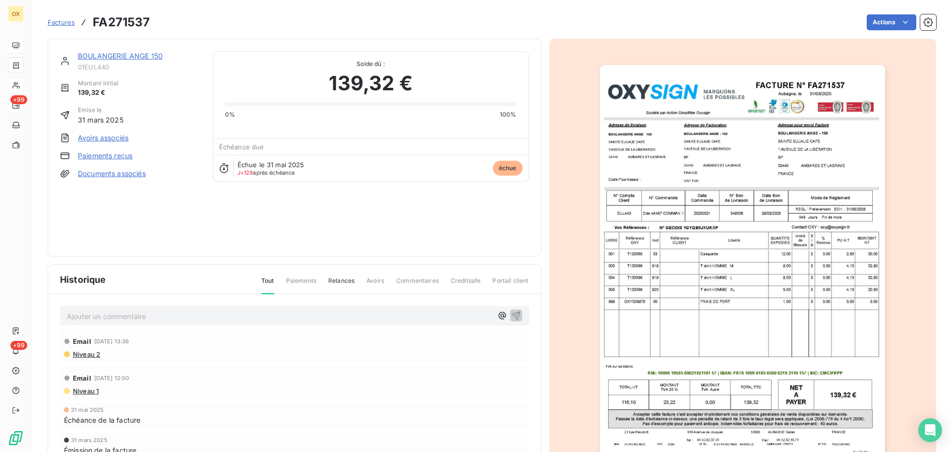
click at [157, 57] on link "BOULANGERIE ANGE 150" at bounding box center [120, 56] width 85 height 8
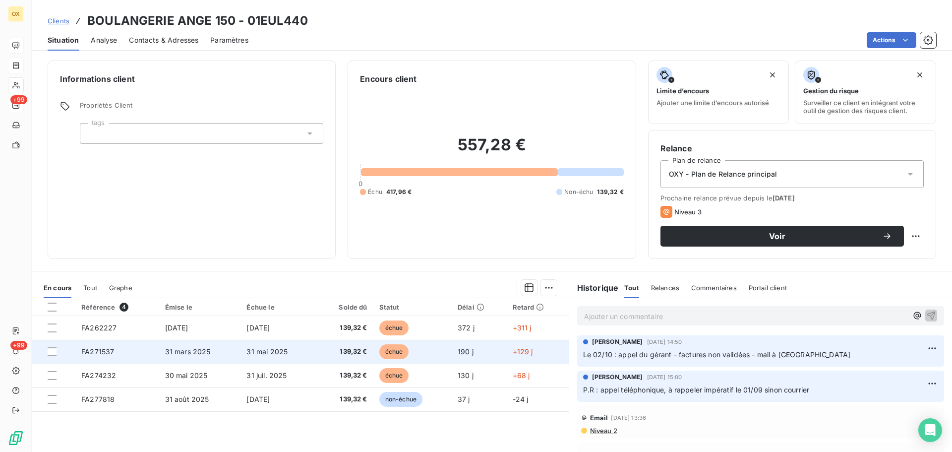
click at [265, 348] on span "31 mai 2025" at bounding box center [267, 351] width 41 height 8
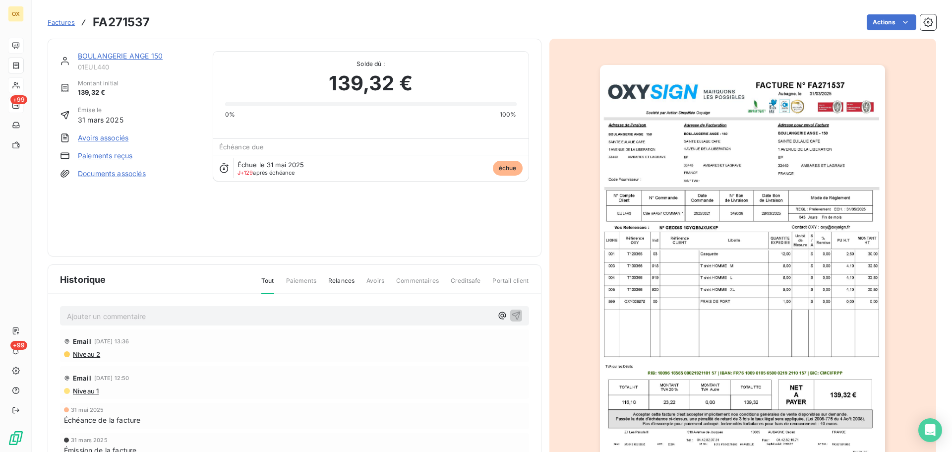
click at [636, 149] on img "button" at bounding box center [742, 267] width 285 height 404
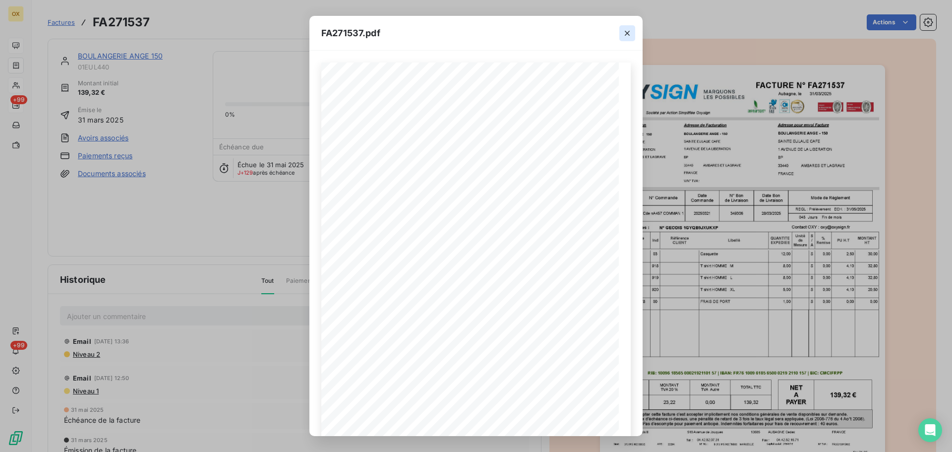
click at [627, 31] on icon "button" at bounding box center [628, 33] width 10 height 10
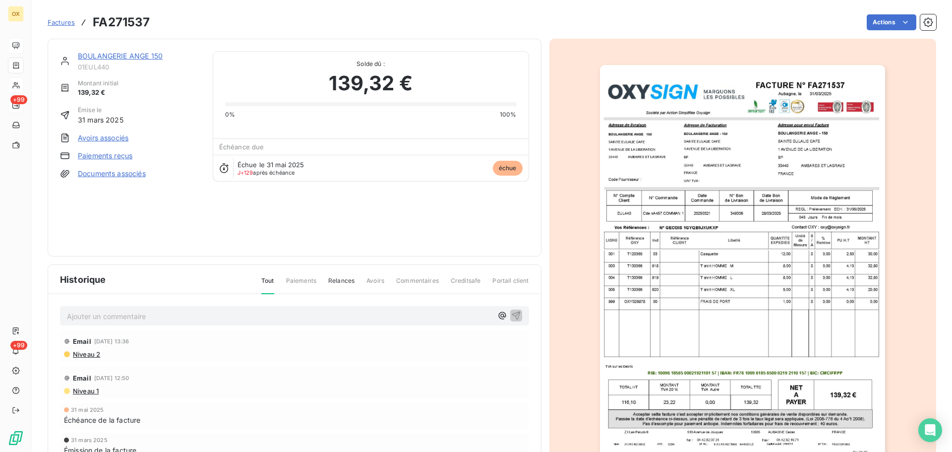
click at [107, 59] on link "BOULANGERIE ANGE 150" at bounding box center [120, 56] width 85 height 8
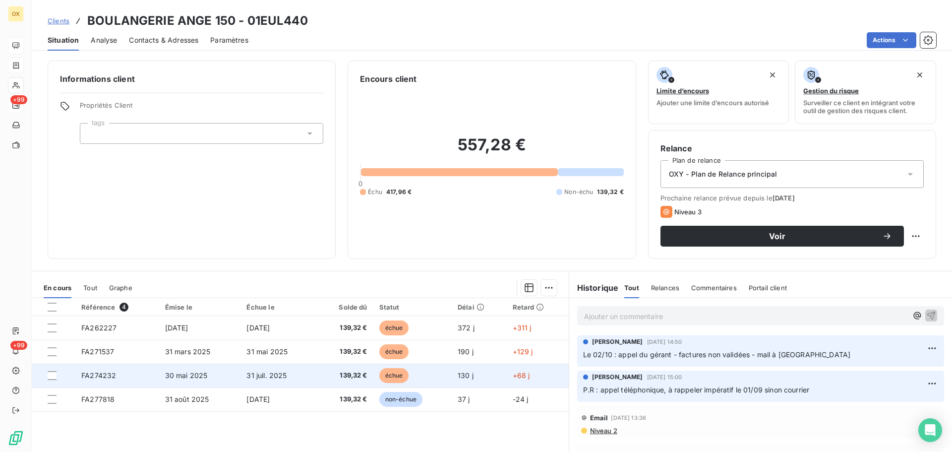
click at [291, 376] on td "31 juil. 2025" at bounding box center [278, 376] width 75 height 24
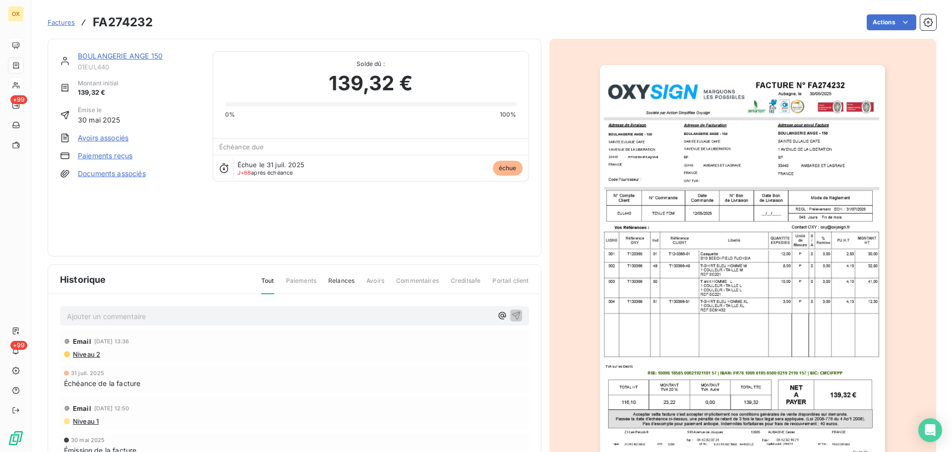
click at [812, 197] on img "button" at bounding box center [742, 267] width 285 height 404
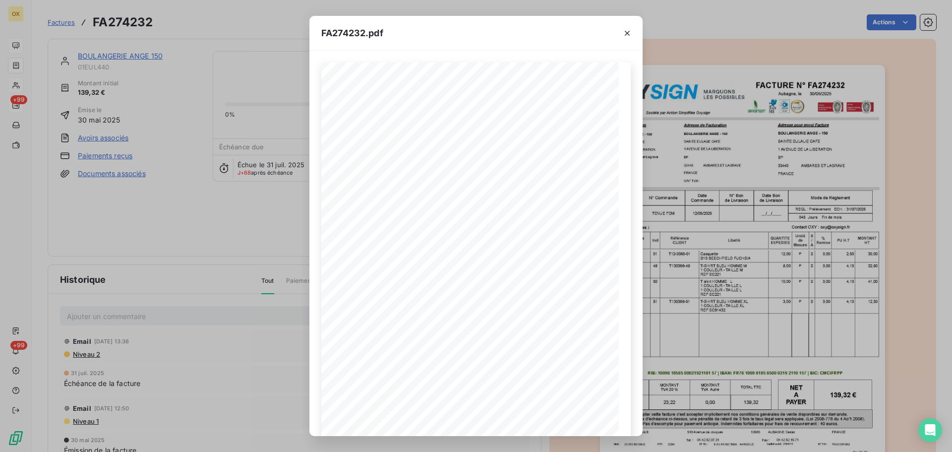
click at [627, 31] on icon "button" at bounding box center [628, 33] width 10 height 10
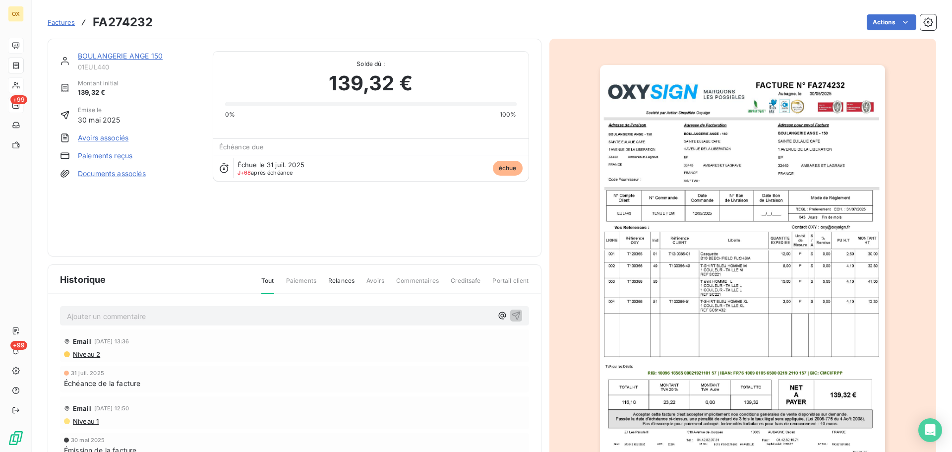
click at [277, 27] on div "Actions" at bounding box center [551, 22] width 772 height 16
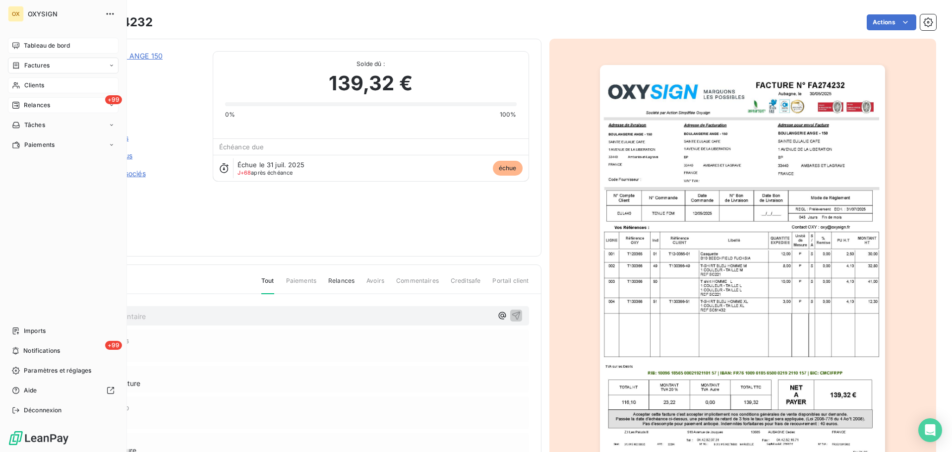
click at [35, 107] on span "Relances" at bounding box center [37, 105] width 26 height 9
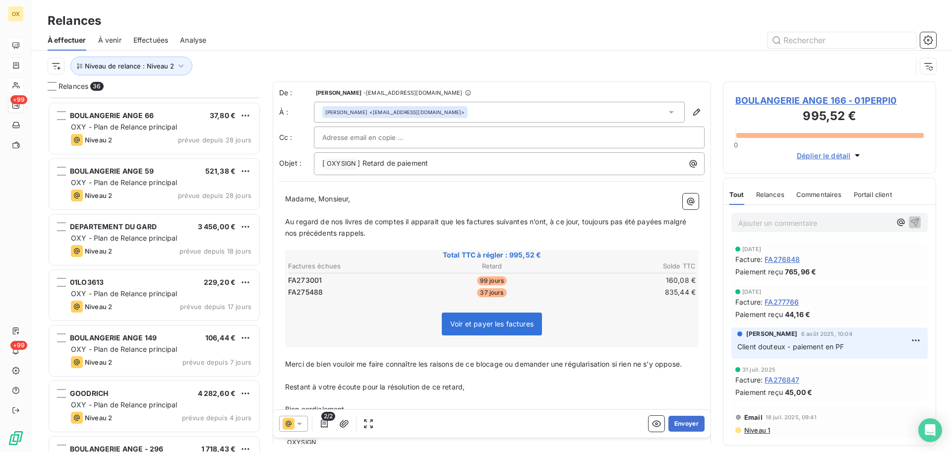
scroll to position [249, 0]
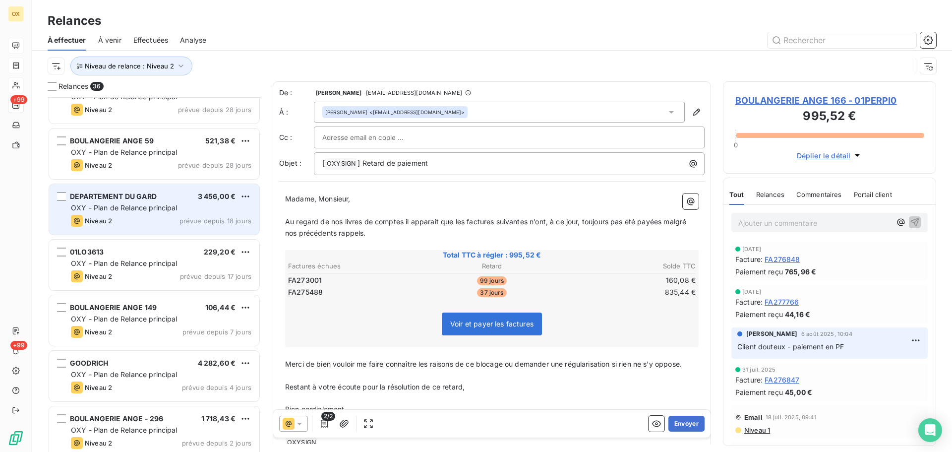
drag, startPoint x: 166, startPoint y: 196, endPoint x: 183, endPoint y: 190, distance: 17.9
click at [166, 196] on div "DEPARTEMENT DU GARD 3 456,00 €" at bounding box center [161, 196] width 181 height 9
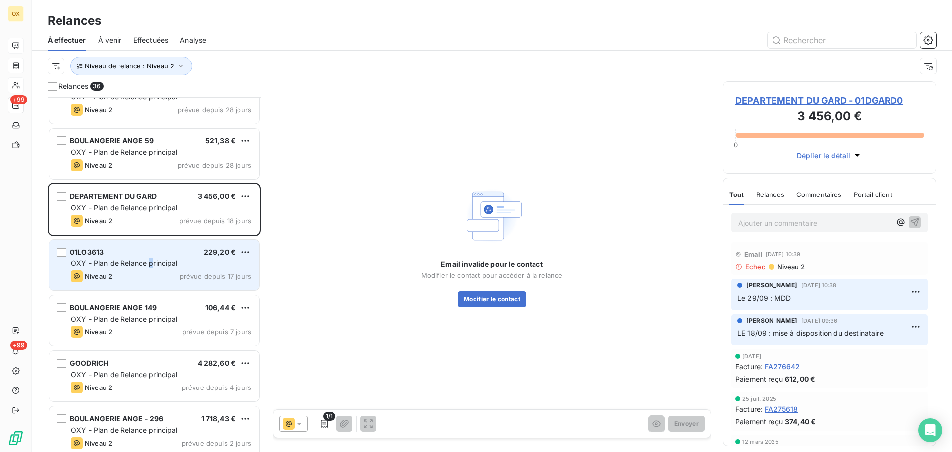
click at [150, 262] on span "OXY - Plan de Relance principal" at bounding box center [124, 263] width 107 height 8
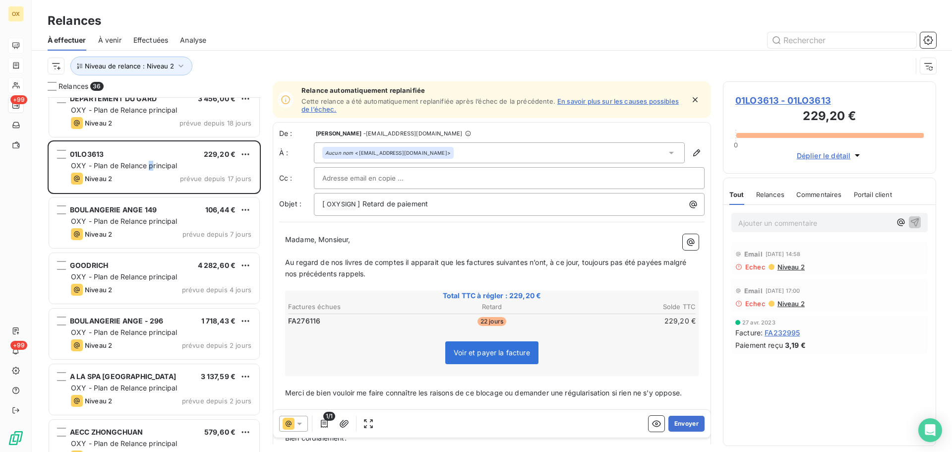
scroll to position [348, 0]
click at [156, 240] on div "BOULANGERIE ANGE 149 106,44 € OXY - Plan de Relance principal Niveau 2 prévue d…" at bounding box center [154, 221] width 210 height 51
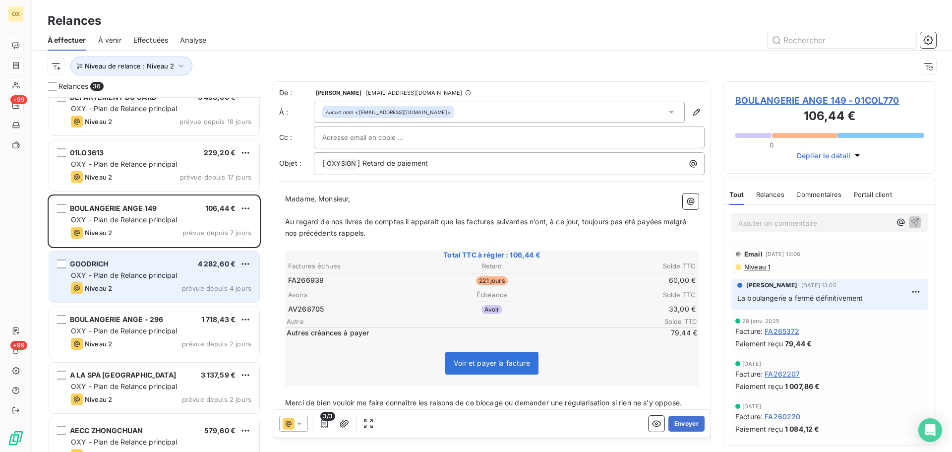
click at [137, 263] on div "GOODRICH 4 282,60 €" at bounding box center [161, 263] width 181 height 9
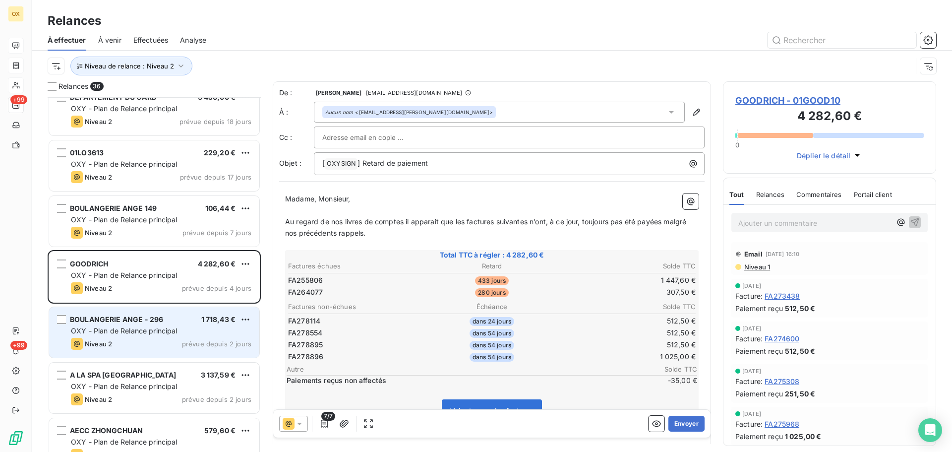
click at [173, 335] on div "OXY - Plan de Relance principal" at bounding box center [161, 331] width 181 height 10
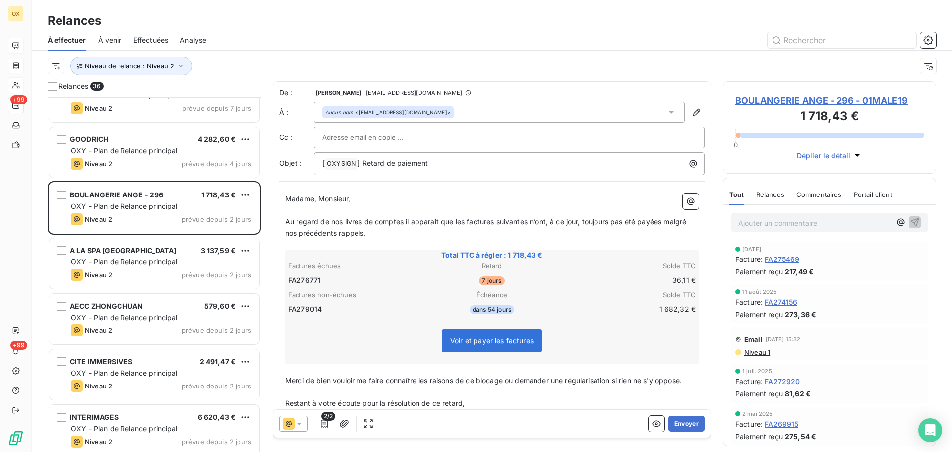
scroll to position [497, 0]
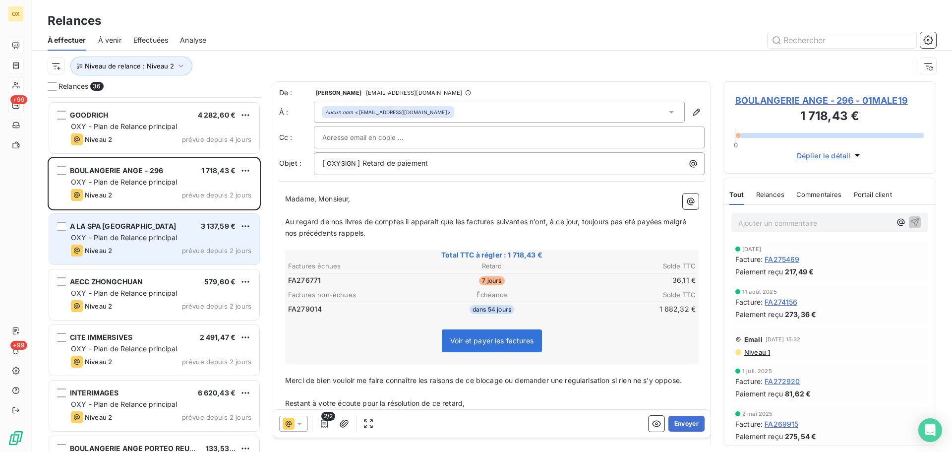
click at [147, 251] on div "Niveau 2 prévue depuis 2 jours" at bounding box center [161, 251] width 181 height 12
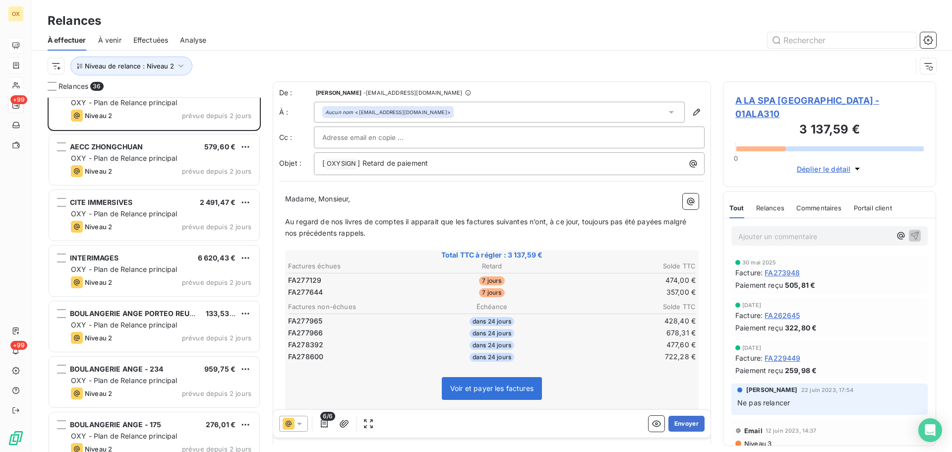
scroll to position [645, 0]
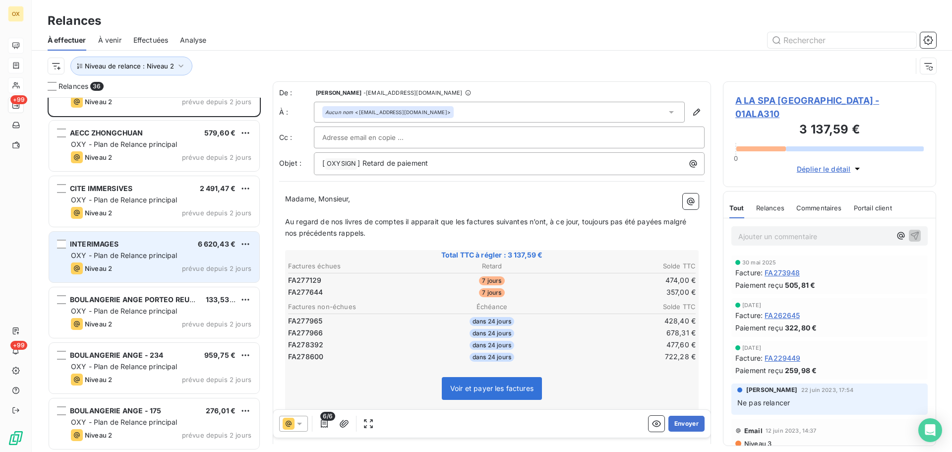
click at [172, 247] on div "INTERIMAGES 6 620,43 €" at bounding box center [161, 244] width 181 height 9
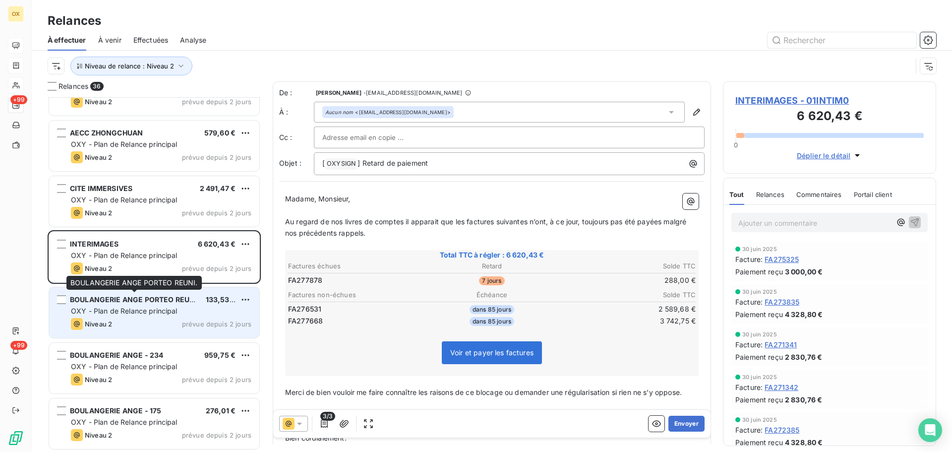
click at [186, 296] on span "BOULANGERIE ANGE PORTEO REUNI." at bounding box center [135, 299] width 130 height 8
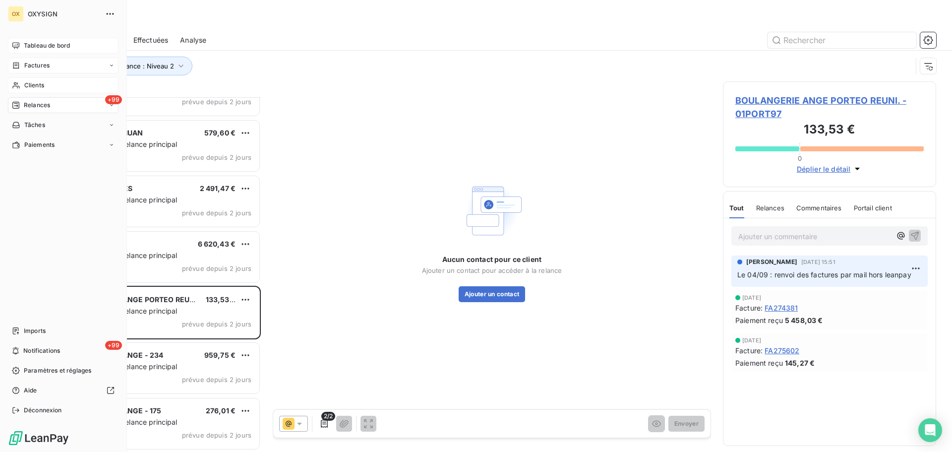
click at [31, 102] on span "Relances" at bounding box center [37, 105] width 26 height 9
click at [36, 103] on span "Relances" at bounding box center [37, 105] width 26 height 9
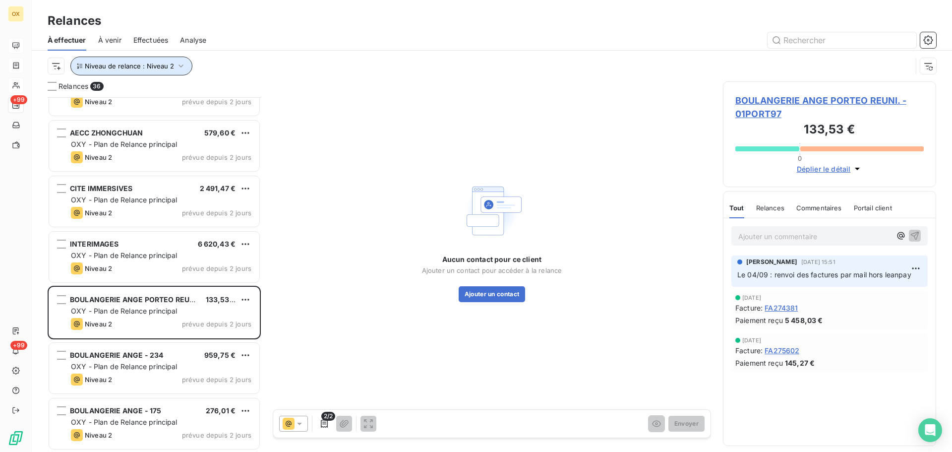
click at [152, 66] on span "Niveau de relance : Niveau 2" at bounding box center [129, 66] width 89 height 8
click at [277, 42] on div at bounding box center [577, 40] width 718 height 16
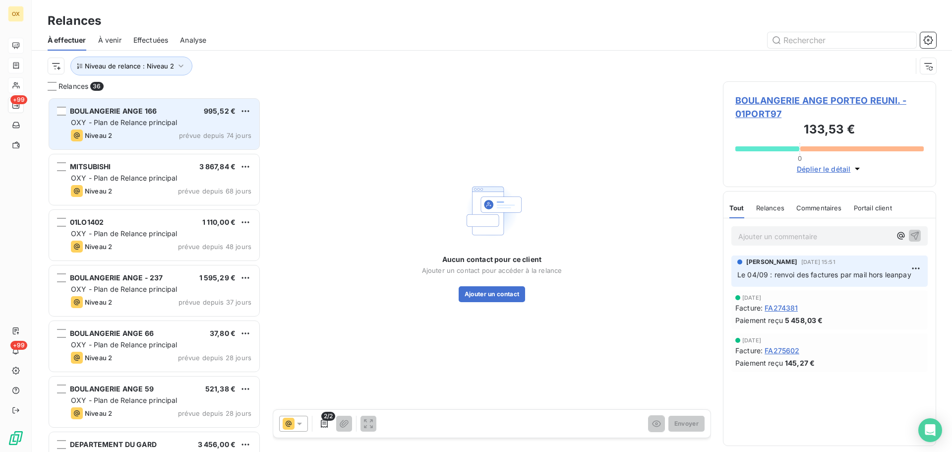
click at [167, 133] on div "Niveau 2 prévue depuis 74 jours" at bounding box center [161, 135] width 181 height 12
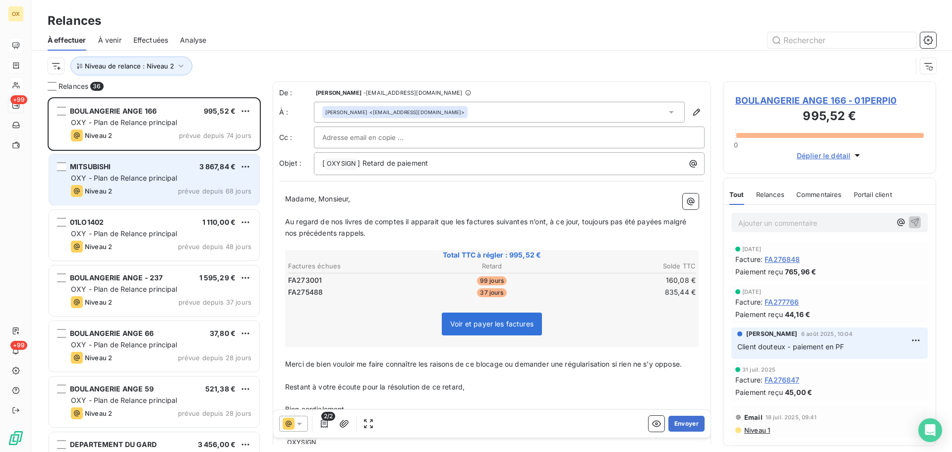
click at [145, 172] on div "MITSUBISHI 3 867,84 € OXY - Plan de Relance principal Niveau 2 prévue depuis 68…" at bounding box center [154, 179] width 210 height 51
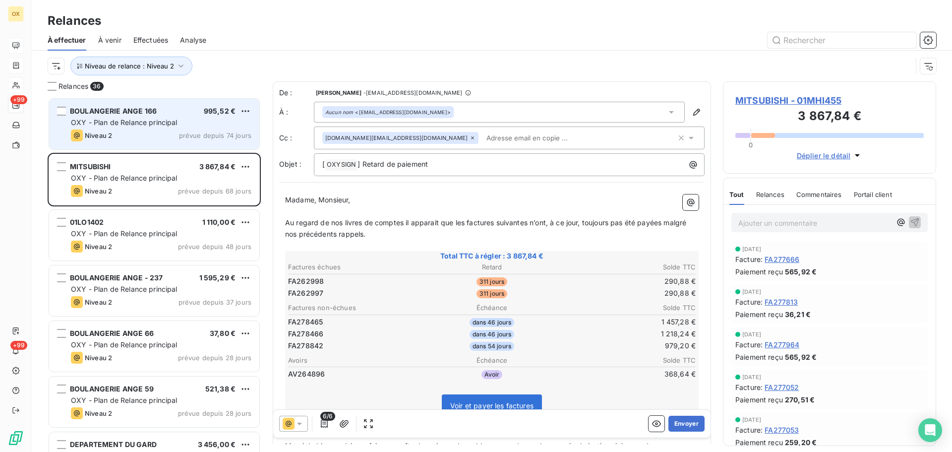
click at [149, 129] on div "Niveau 2 prévue depuis 74 jours" at bounding box center [161, 135] width 181 height 12
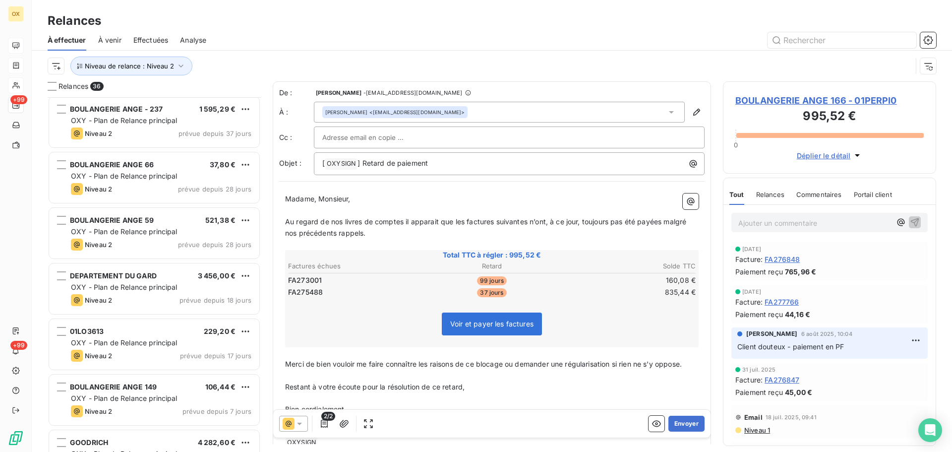
scroll to position [199, 0]
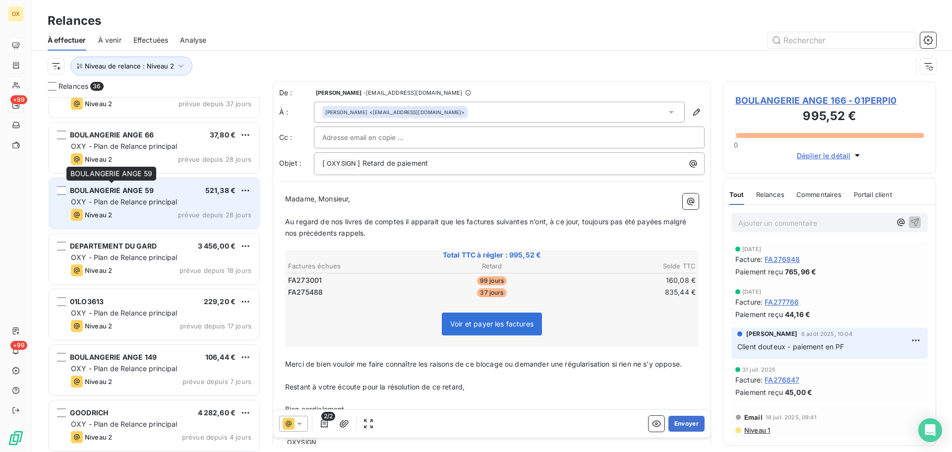
click at [151, 191] on span "BOULANGERIE ANGE 59" at bounding box center [112, 190] width 84 height 8
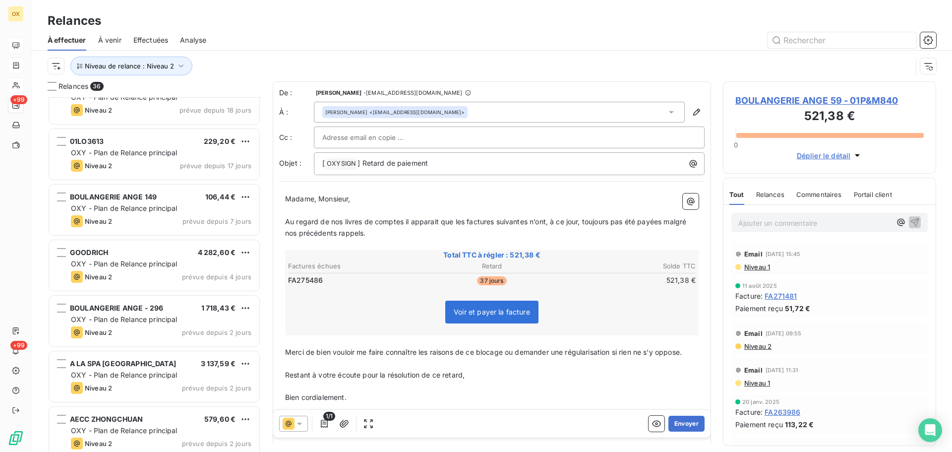
scroll to position [397, 0]
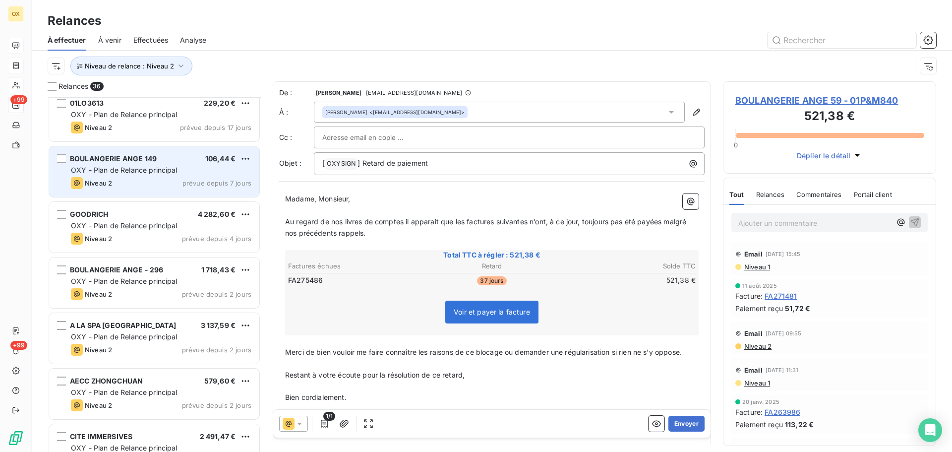
click at [188, 166] on div "OXY - Plan de Relance principal" at bounding box center [161, 170] width 181 height 10
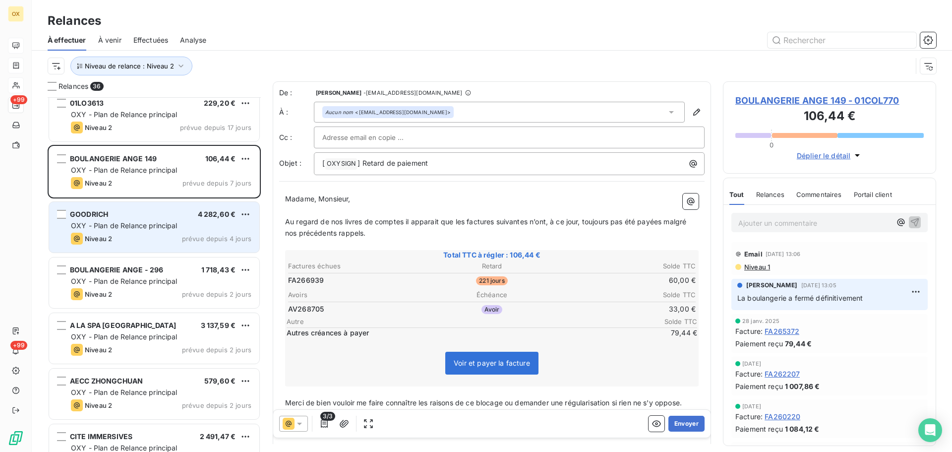
click at [174, 221] on span "OXY - Plan de Relance principal" at bounding box center [124, 225] width 107 height 8
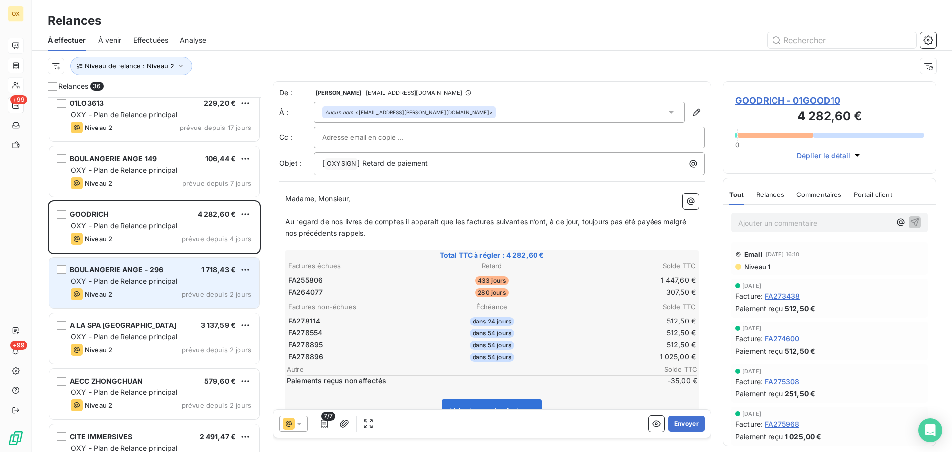
click at [136, 279] on span "OXY - Plan de Relance principal" at bounding box center [124, 281] width 107 height 8
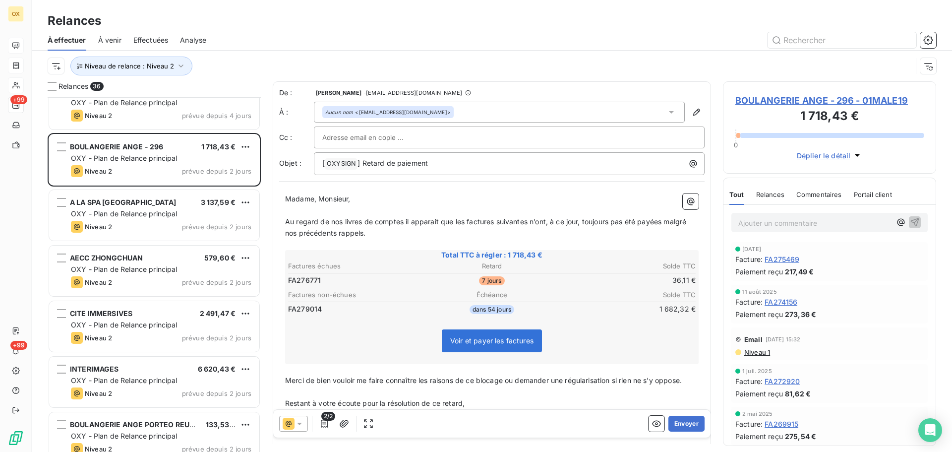
scroll to position [546, 0]
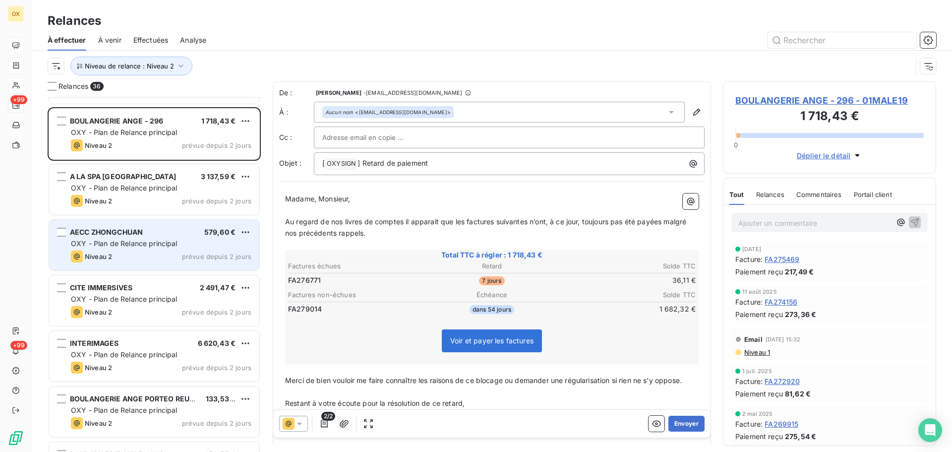
click at [123, 248] on div "OXY - Plan de Relance principal" at bounding box center [161, 244] width 181 height 10
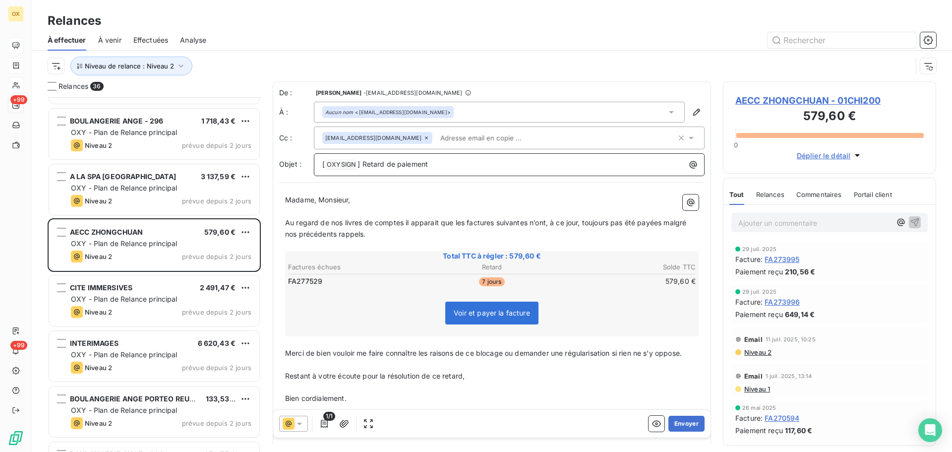
click at [453, 167] on p "[ OXYSIGN ﻿ ] Retard de paiement" at bounding box center [511, 165] width 379 height 12
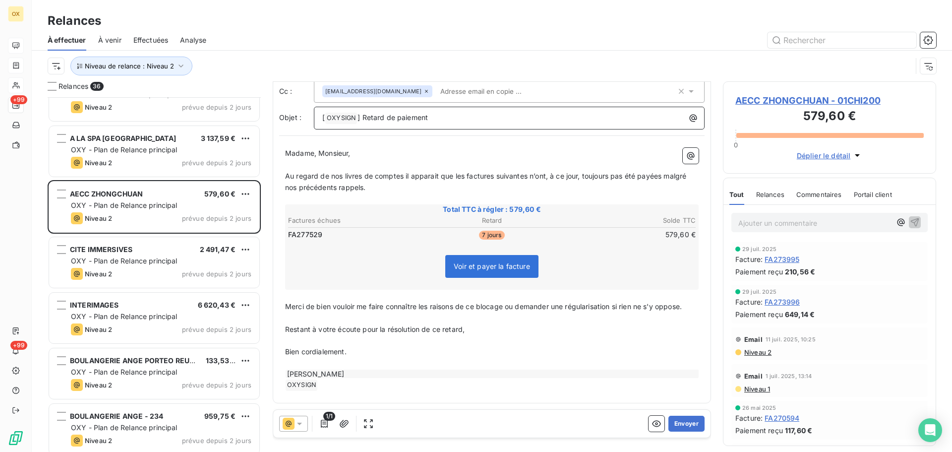
scroll to position [645, 0]
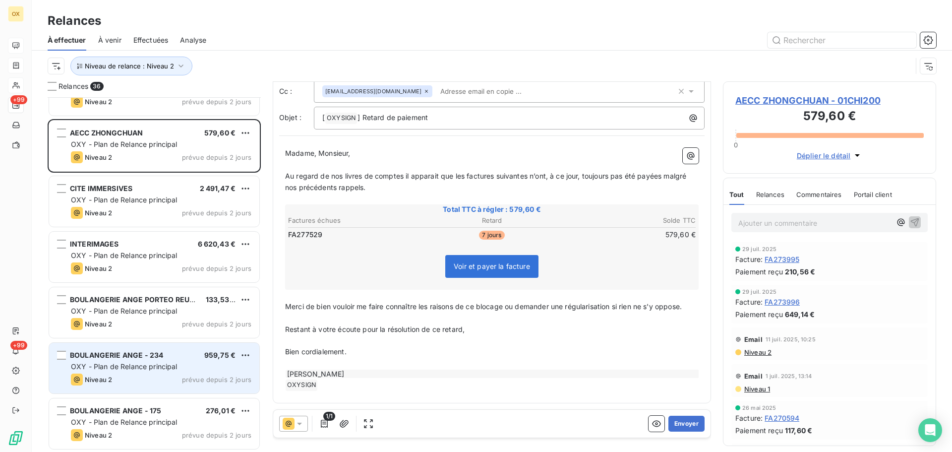
click at [150, 348] on div "BOULANGERIE ANGE - 234 959,75 € OXY - Plan de Relance principal Niveau 2 prévue…" at bounding box center [154, 368] width 210 height 51
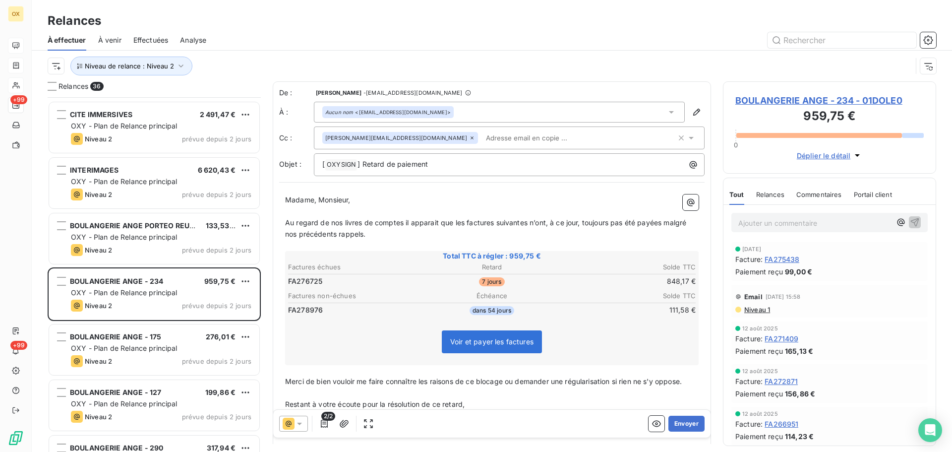
scroll to position [745, 0]
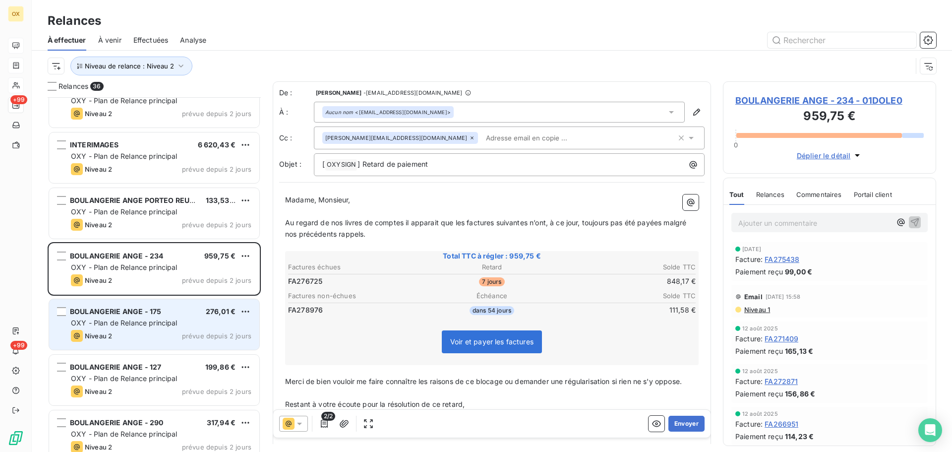
click at [167, 323] on span "OXY - Plan de Relance principal" at bounding box center [124, 322] width 107 height 8
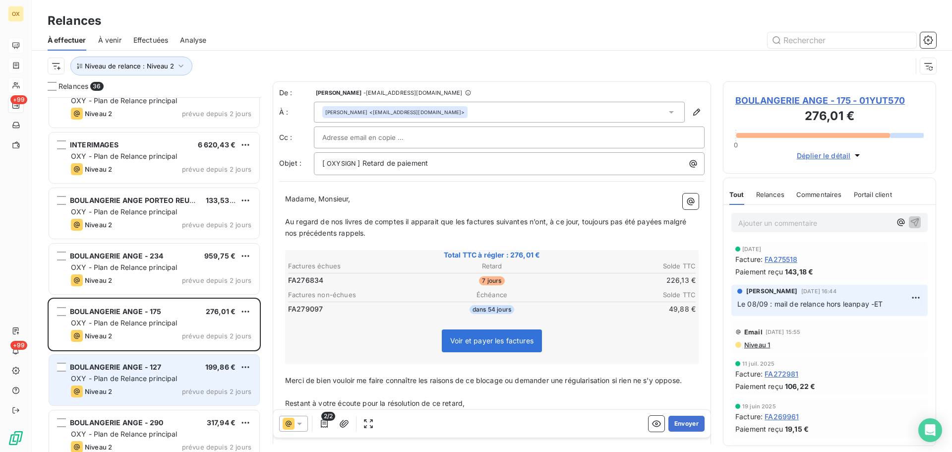
click at [152, 366] on span "BOULANGERIE ANGE - 127" at bounding box center [115, 367] width 91 height 8
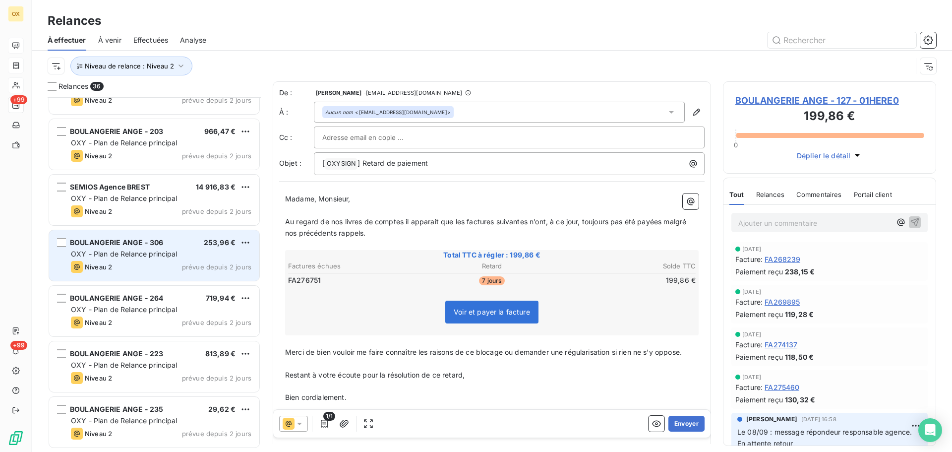
scroll to position [1092, 0]
click at [142, 247] on div "BOULANGERIE ANGE - 306" at bounding box center [116, 242] width 93 height 10
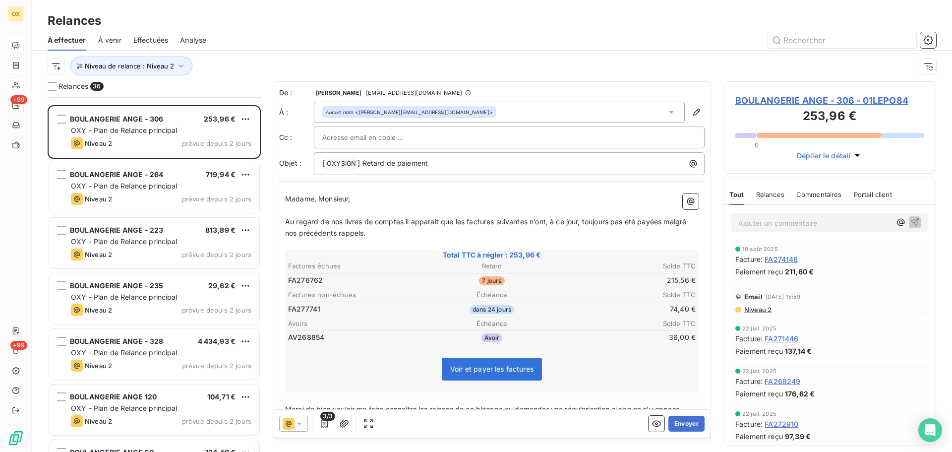
scroll to position [1241, 0]
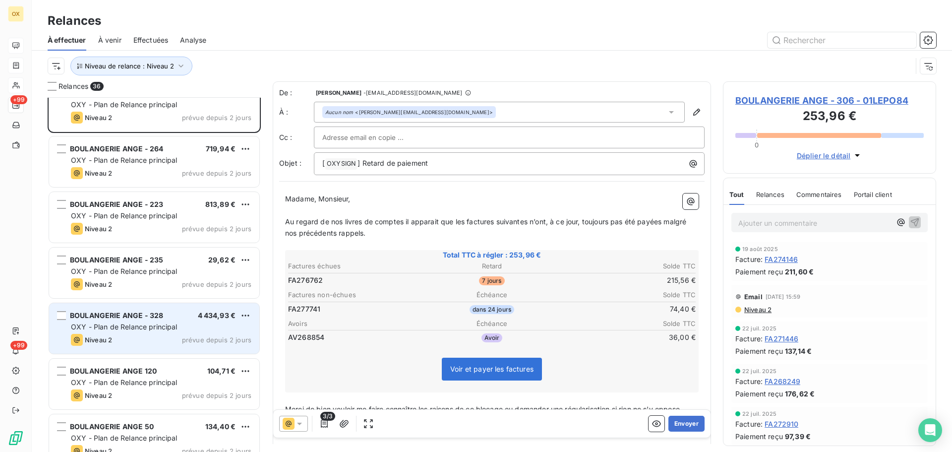
click at [134, 330] on span "OXY - Plan de Relance principal" at bounding box center [124, 326] width 107 height 8
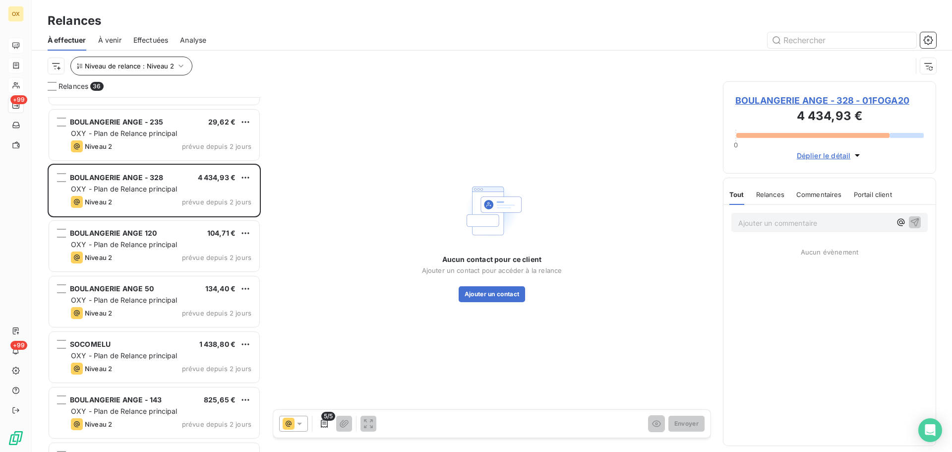
scroll to position [1389, 0]
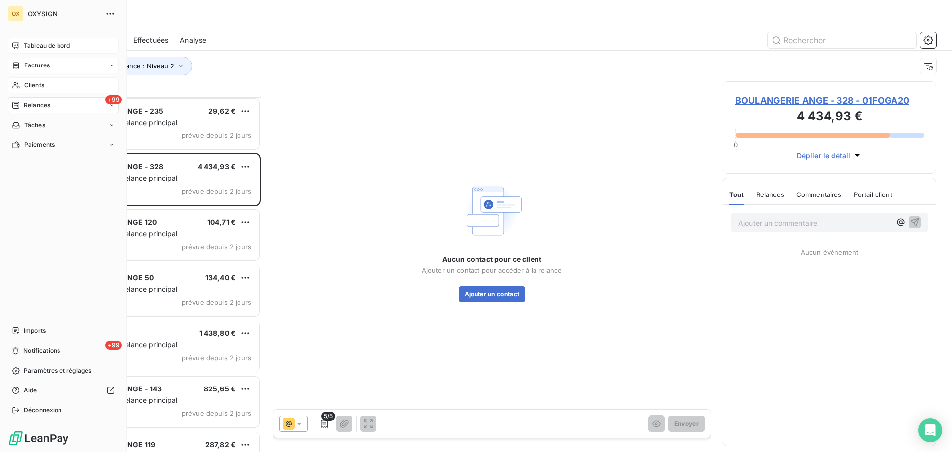
click at [25, 44] on span "Tableau de bord" at bounding box center [47, 45] width 46 height 9
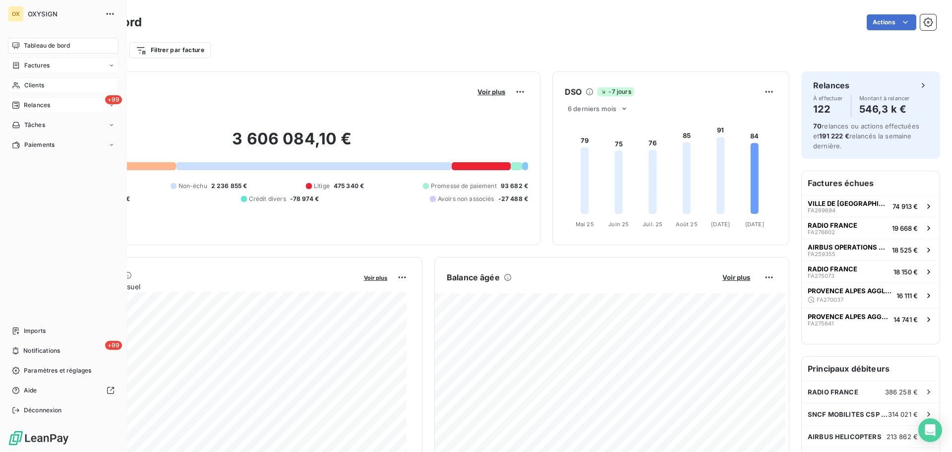
click at [36, 105] on span "Relances" at bounding box center [37, 105] width 26 height 9
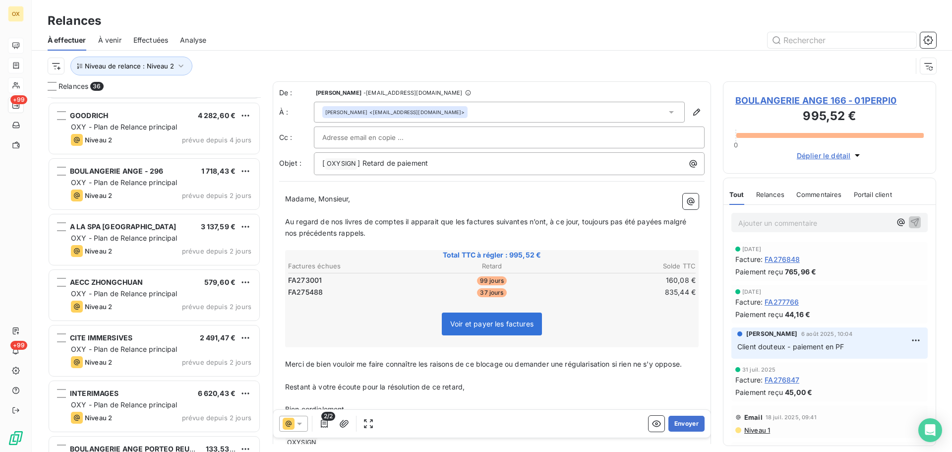
scroll to position [497, 0]
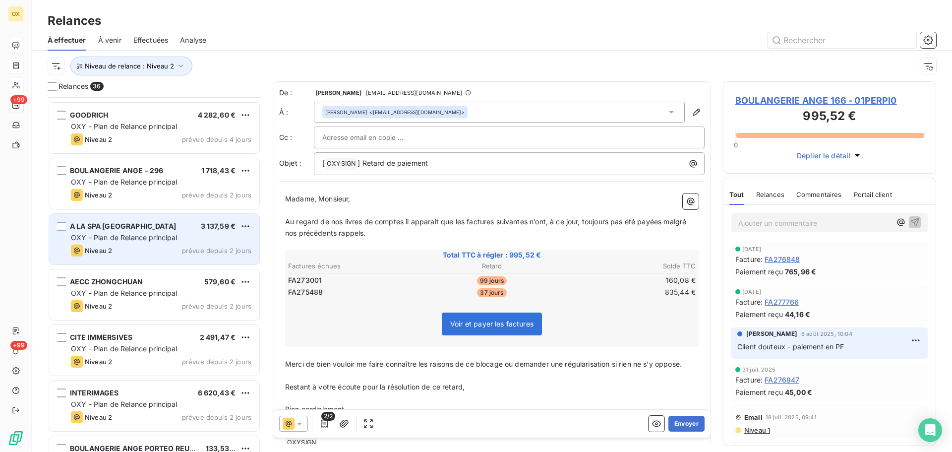
click at [129, 244] on div "A LA SPA TOULOUSE 3 137,59 € OXY - Plan de Relance principal Niveau 2 prévue de…" at bounding box center [154, 239] width 210 height 51
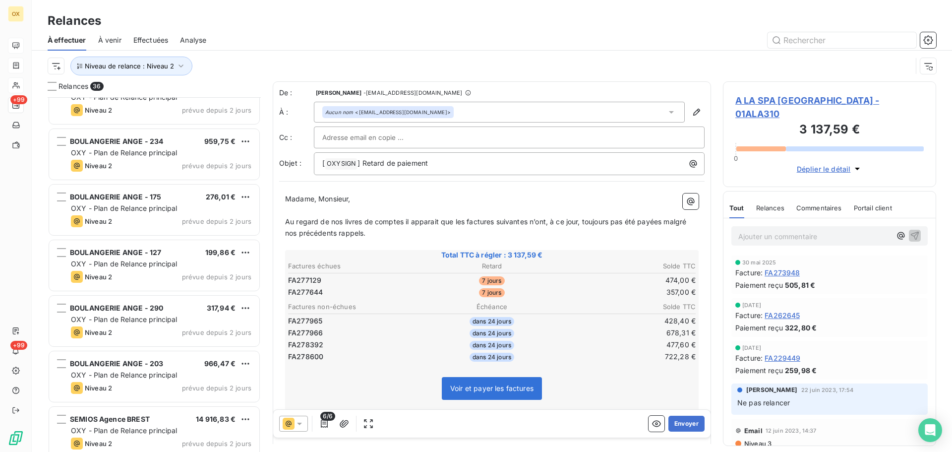
scroll to position [943, 0]
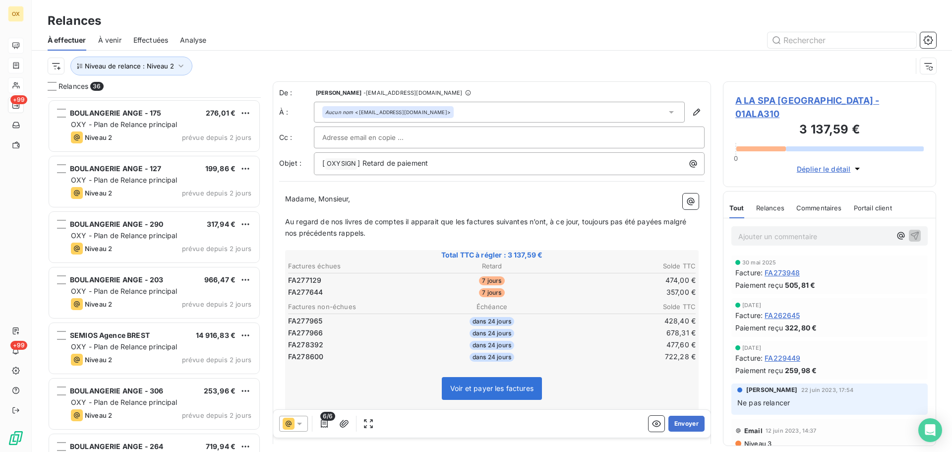
click at [132, 238] on span "OXY - Plan de Relance principal" at bounding box center [124, 235] width 107 height 8
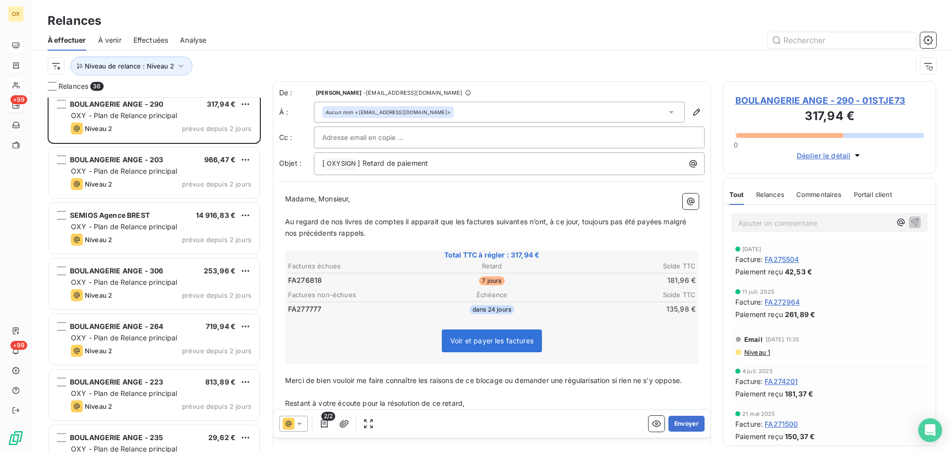
scroll to position [1141, 0]
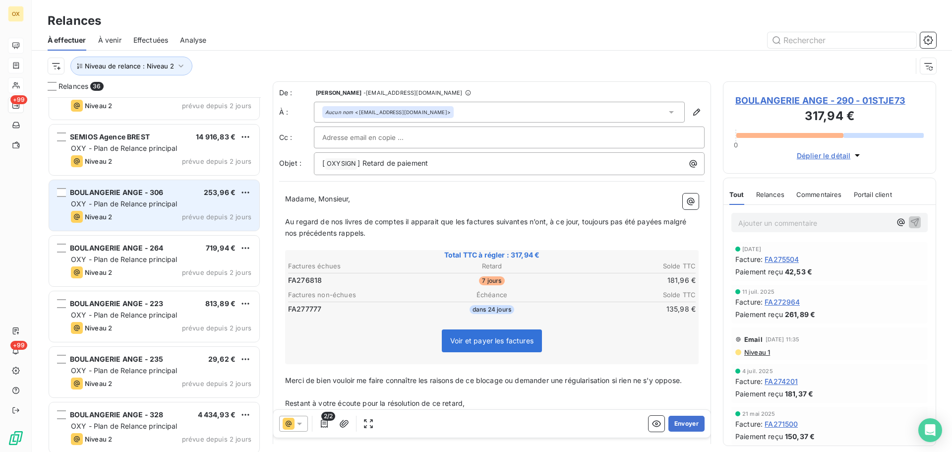
click at [132, 208] on div "OXY - Plan de Relance principal" at bounding box center [161, 204] width 181 height 10
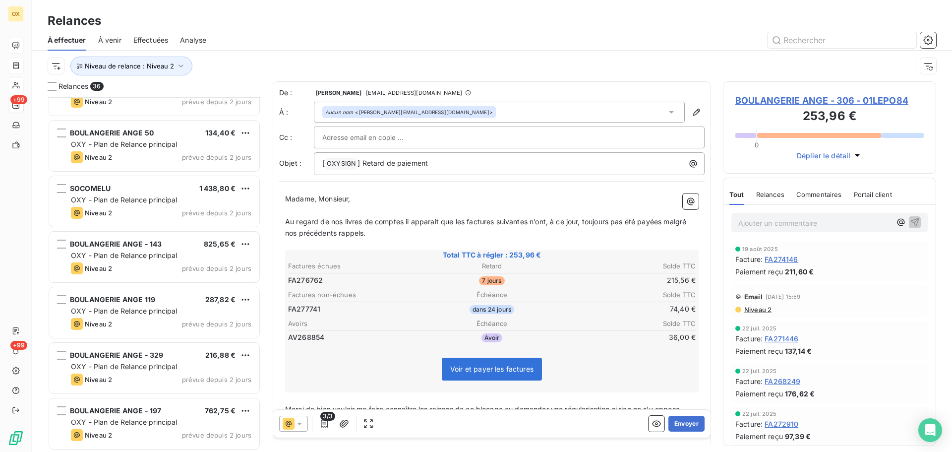
scroll to position [1538, 0]
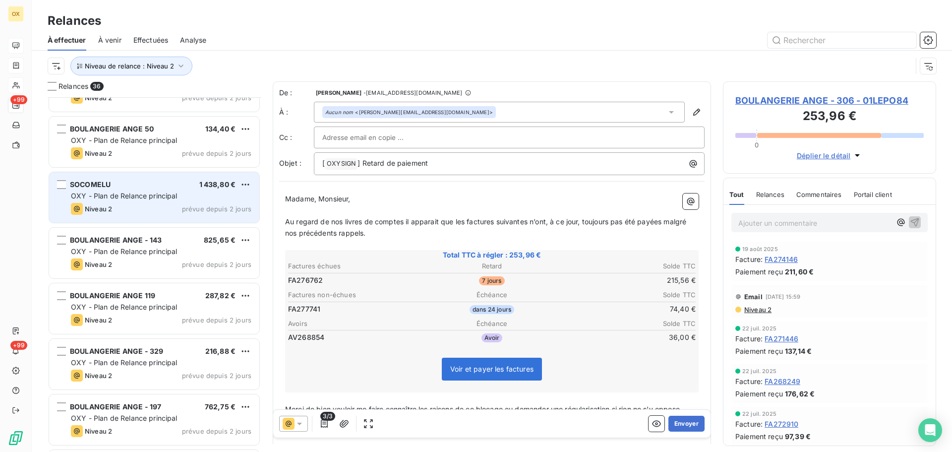
click at [135, 185] on div "SOCOMELU 1 438,80 €" at bounding box center [161, 184] width 181 height 9
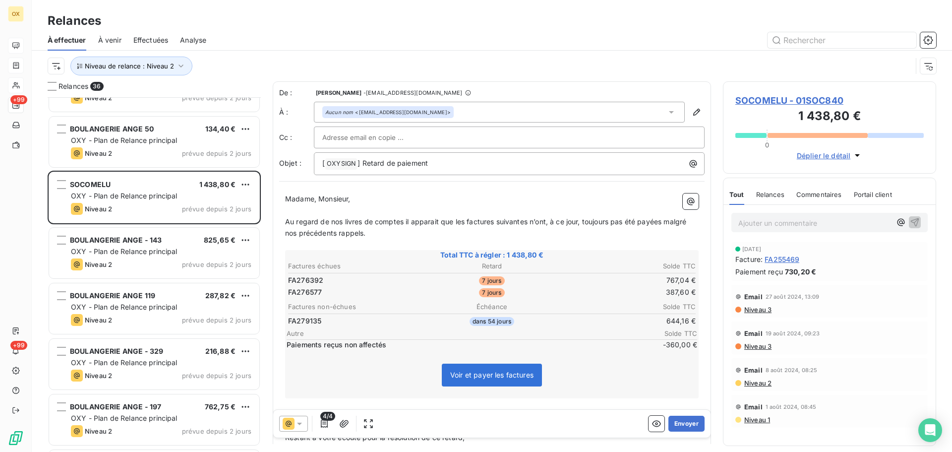
click at [761, 100] on span "SOCOMELU - 01SOC840" at bounding box center [830, 100] width 188 height 13
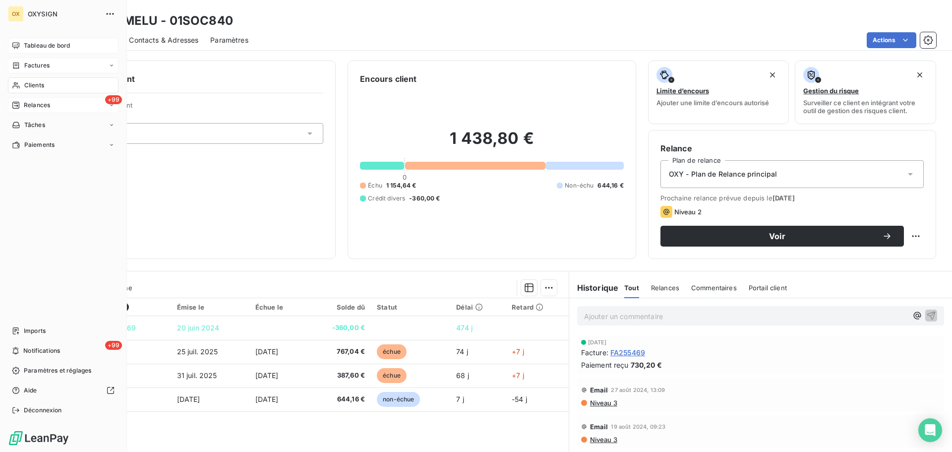
click at [35, 106] on span "Relances" at bounding box center [37, 105] width 26 height 9
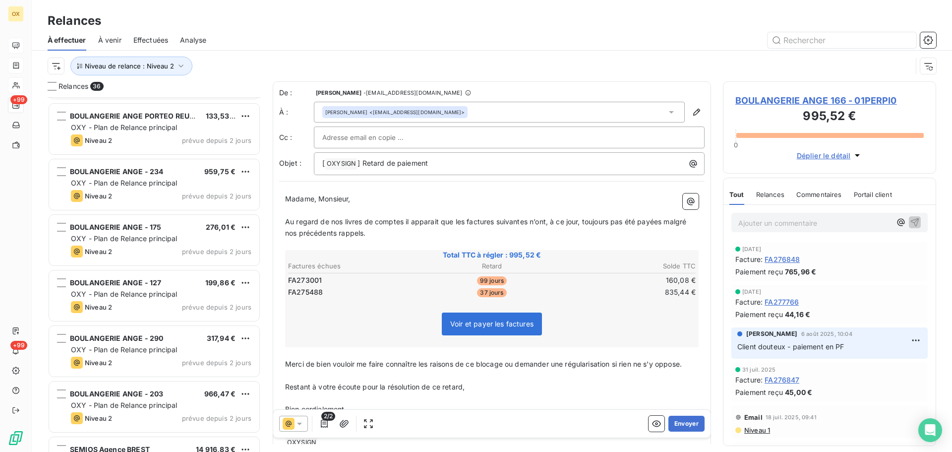
scroll to position [893, 0]
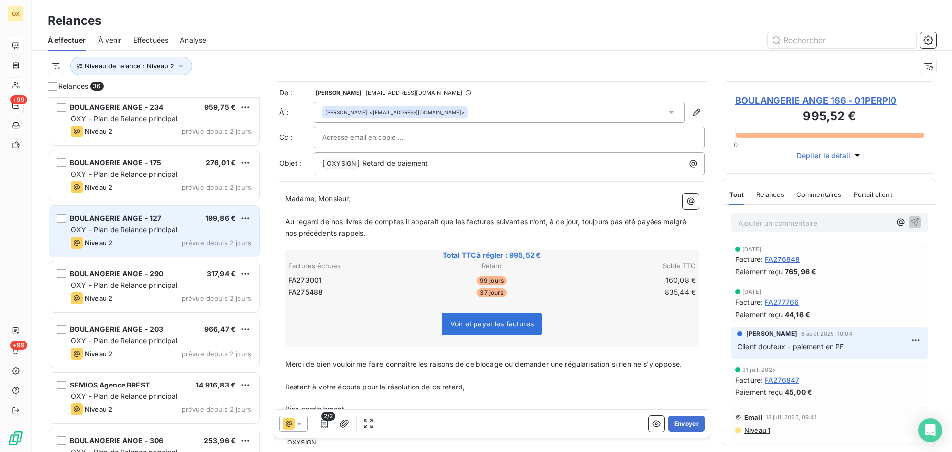
click at [169, 232] on span "OXY - Plan de Relance principal" at bounding box center [124, 229] width 107 height 8
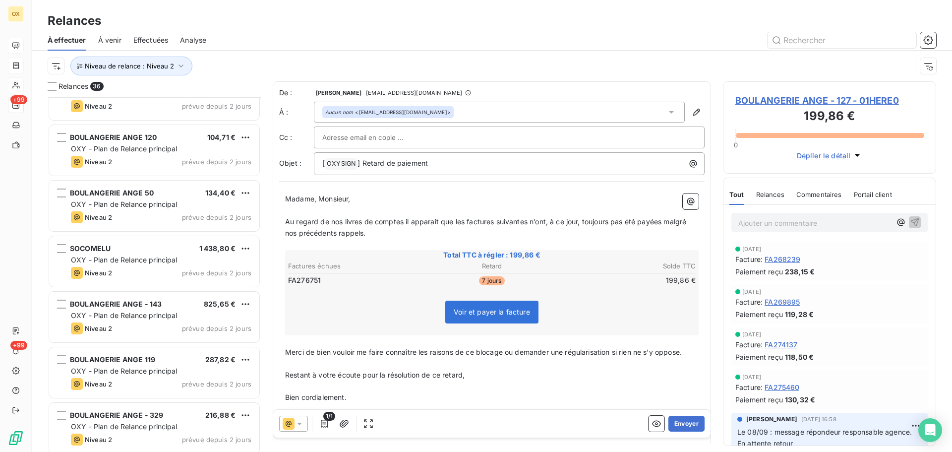
scroll to position [1489, 0]
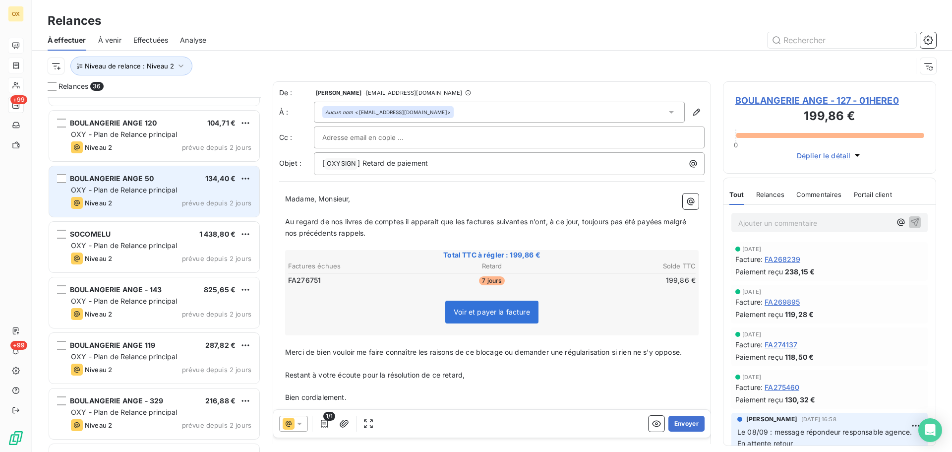
click at [163, 200] on div "Niveau 2 prévue depuis 2 jours" at bounding box center [161, 203] width 181 height 12
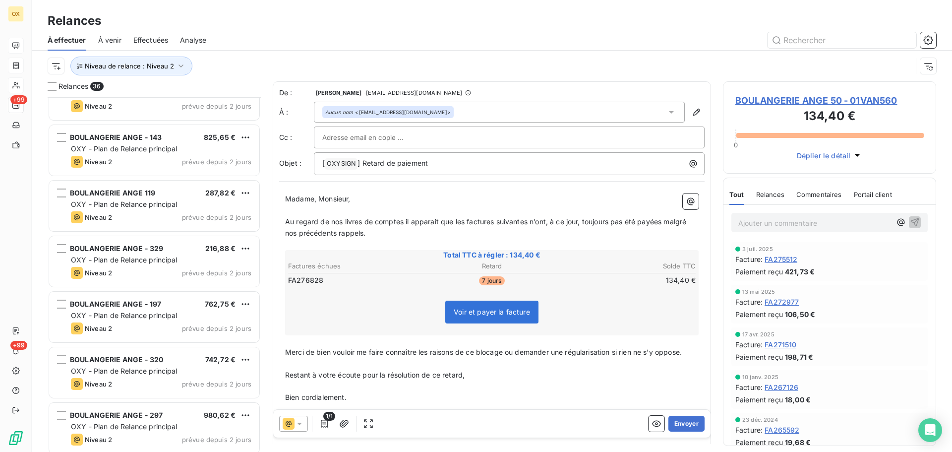
scroll to position [1646, 0]
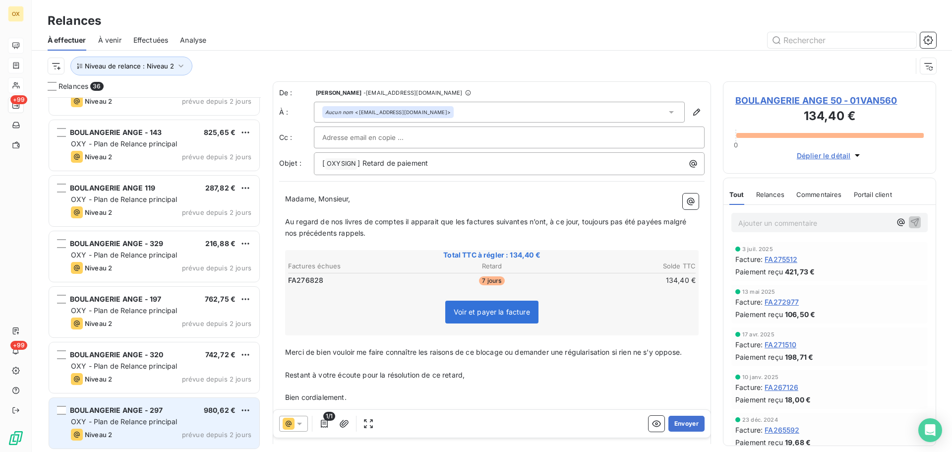
click at [168, 417] on span "OXY - Plan de Relance principal" at bounding box center [124, 421] width 107 height 8
